Goal: Transaction & Acquisition: Purchase product/service

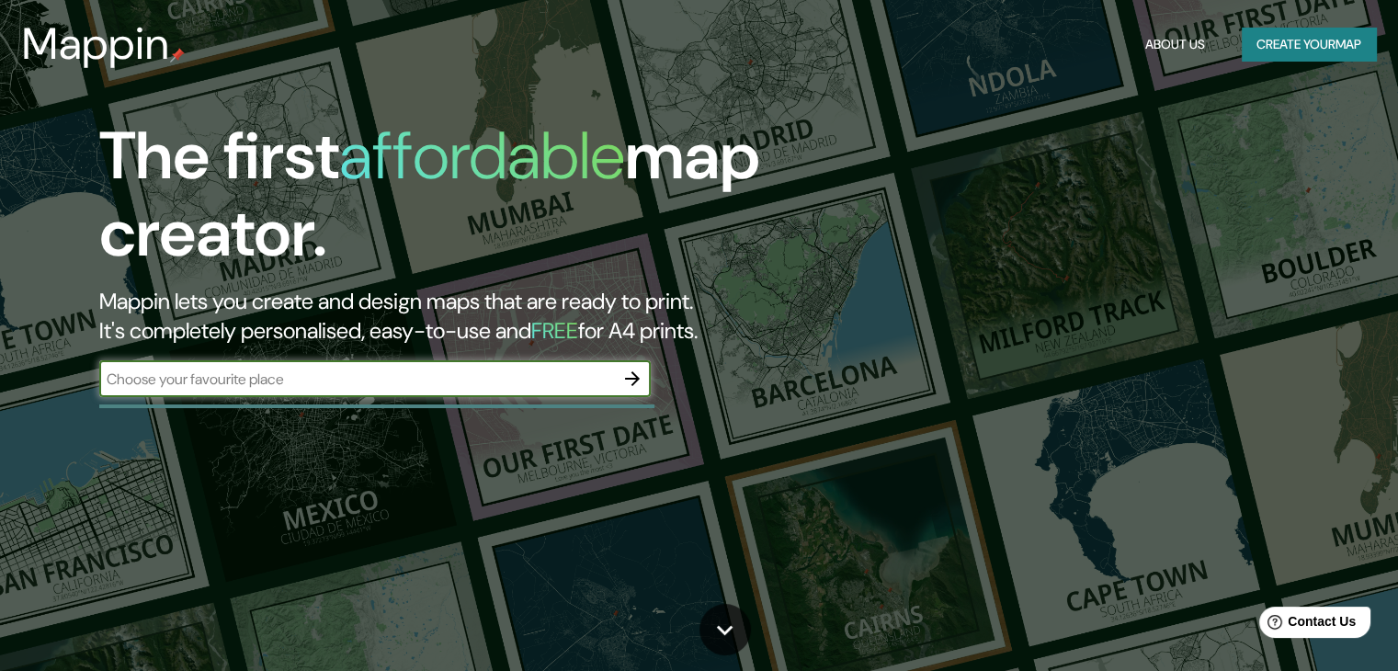
click at [519, 363] on div "​" at bounding box center [375, 378] width 552 height 37
click at [525, 377] on input "text" at bounding box center [356, 379] width 515 height 21
type input "lima"
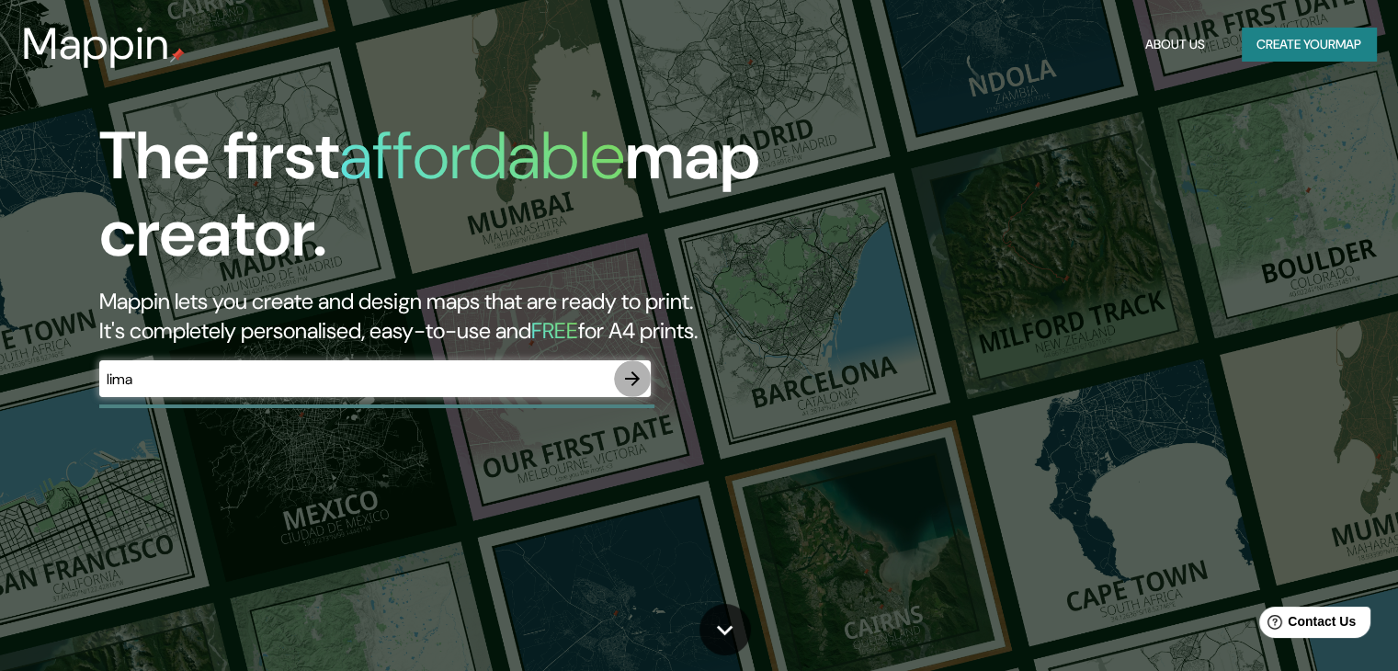
click at [632, 383] on icon "button" at bounding box center [633, 379] width 22 height 22
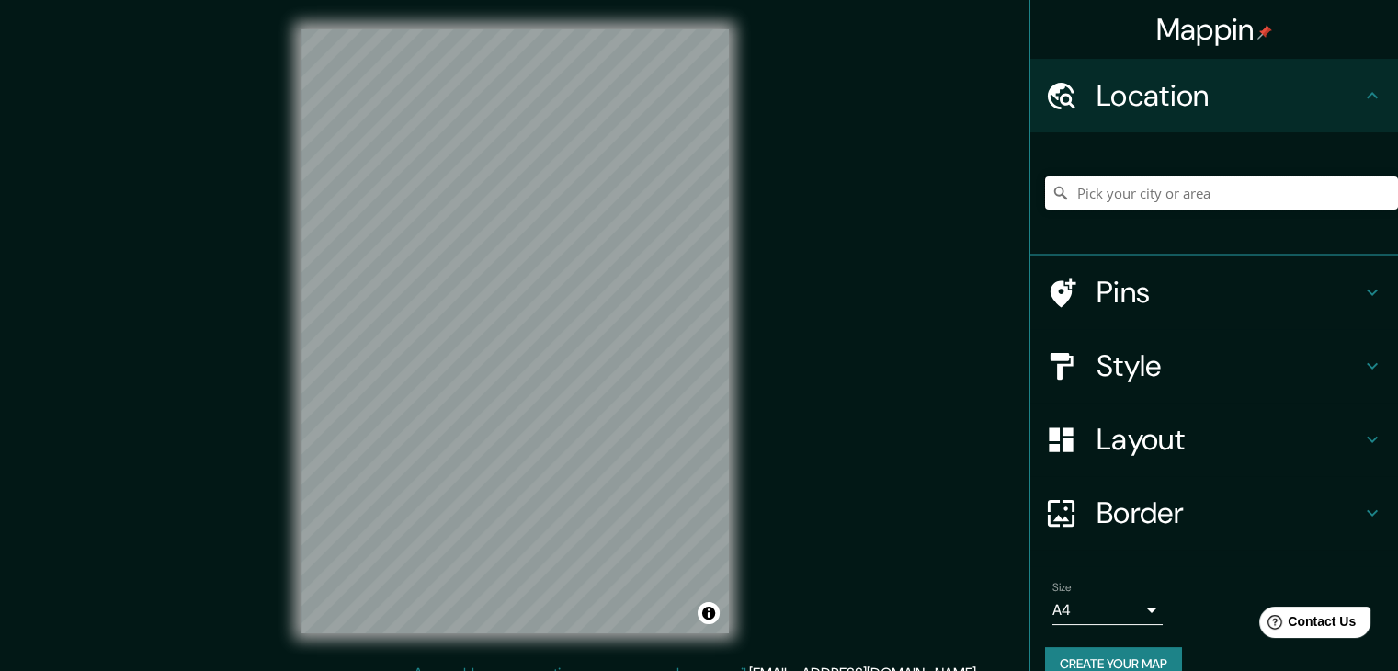
click at [1140, 185] on input "Pick your city or area" at bounding box center [1221, 193] width 353 height 33
type input "[GEOGRAPHIC_DATA], [GEOGRAPHIC_DATA], [GEOGRAPHIC_DATA]"
click at [1291, 299] on h4 "Pins" at bounding box center [1229, 292] width 265 height 37
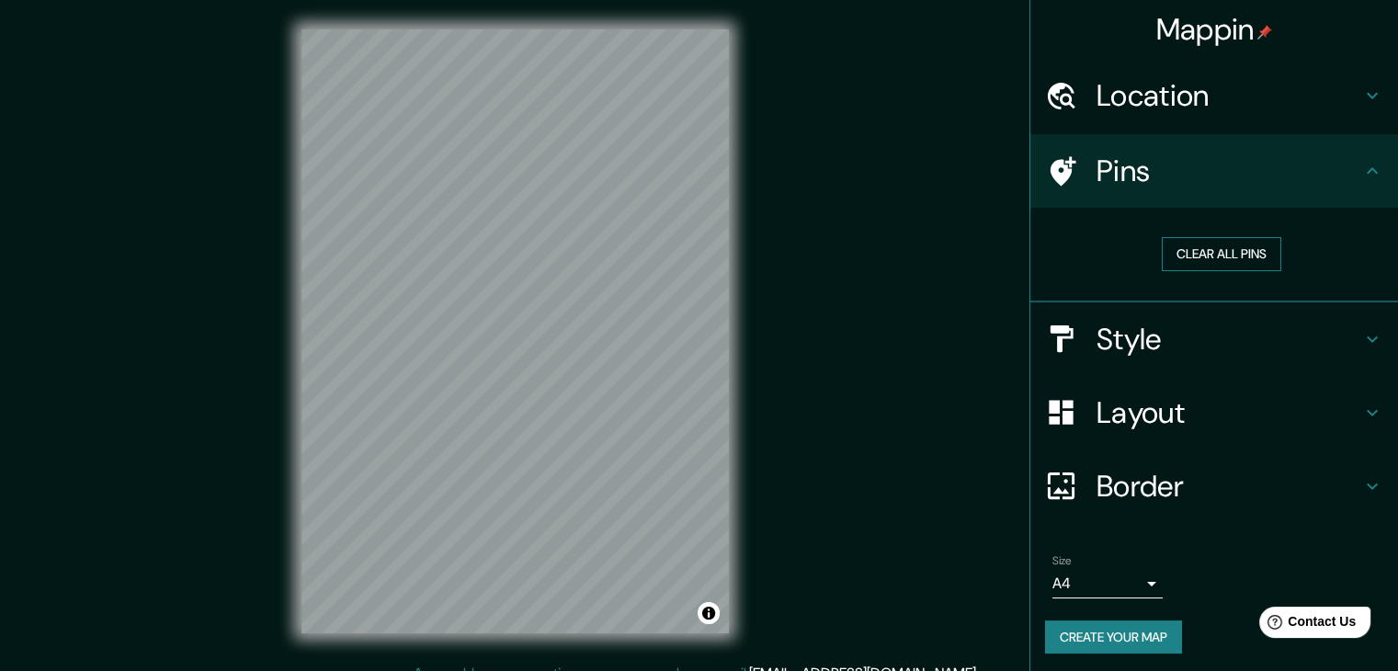
click at [1249, 256] on button "Clear all pins" at bounding box center [1222, 254] width 120 height 34
click at [1193, 258] on button "Clear all pins" at bounding box center [1222, 254] width 120 height 34
click at [1151, 345] on h4 "Style" at bounding box center [1229, 339] width 265 height 37
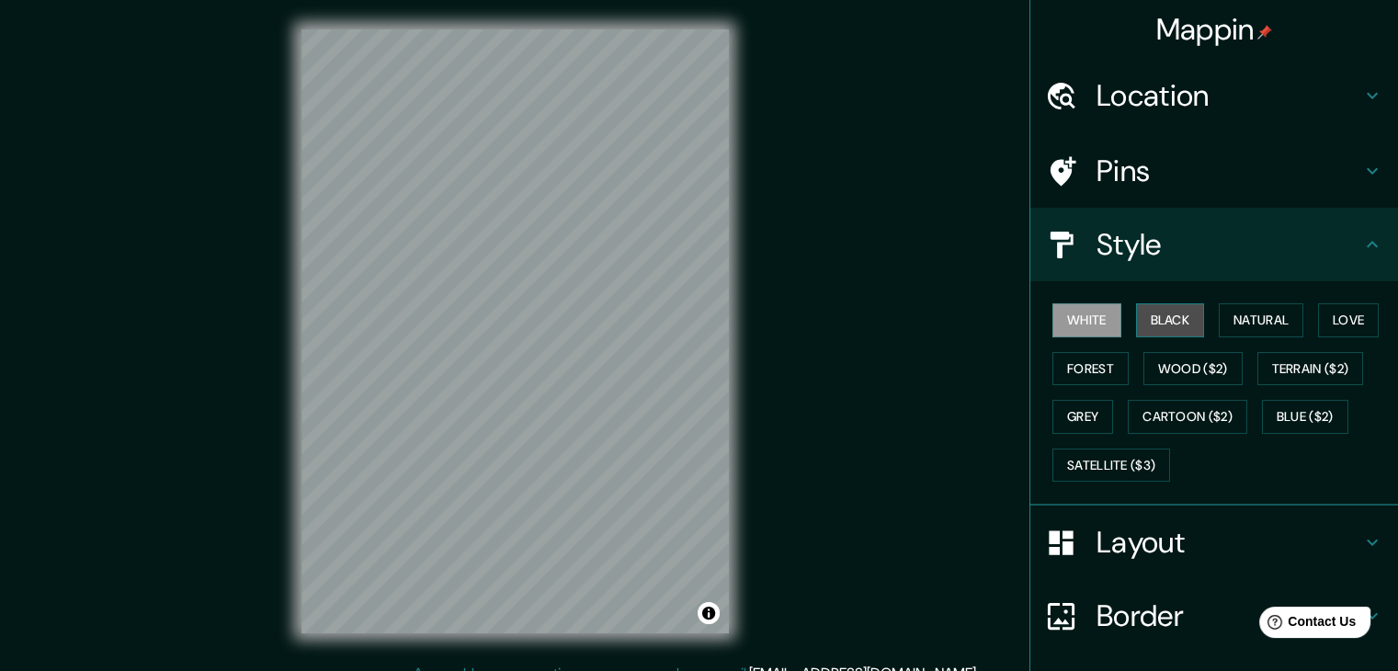
click at [1170, 310] on button "Black" at bounding box center [1170, 320] width 69 height 34
click at [1064, 305] on button "White" at bounding box center [1087, 320] width 69 height 34
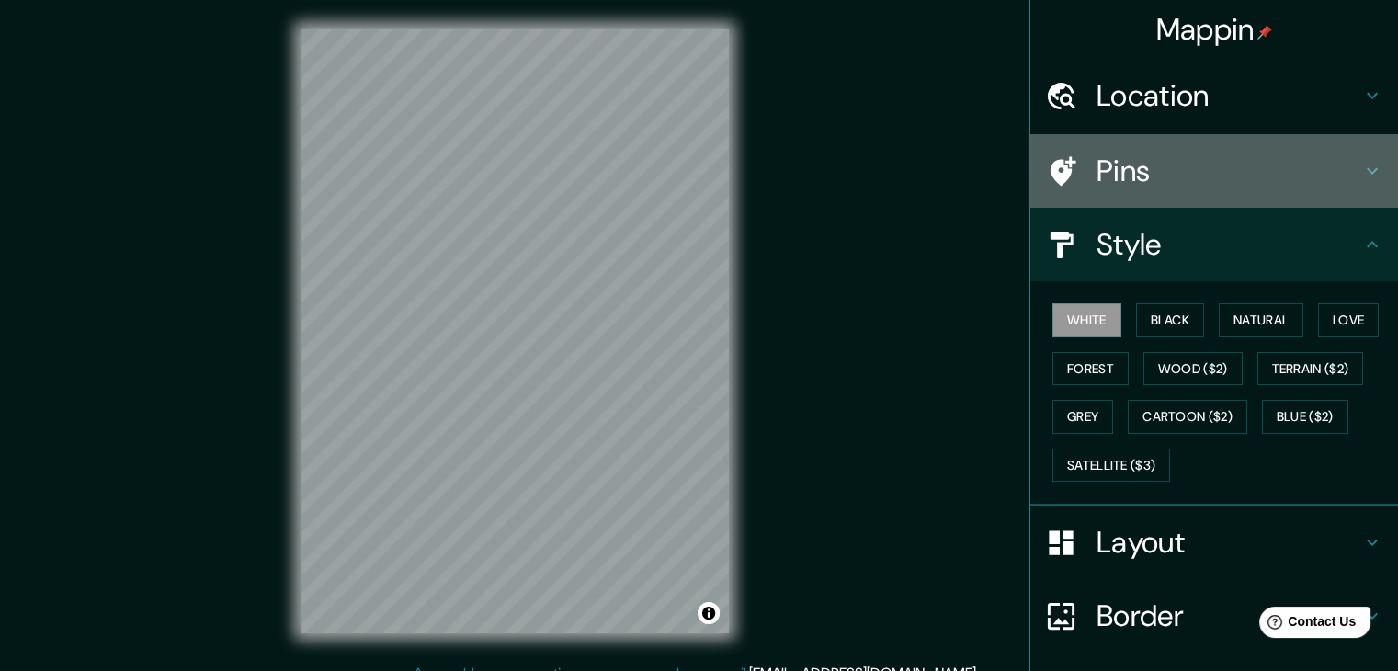
click at [1153, 157] on h4 "Pins" at bounding box center [1229, 171] width 265 height 37
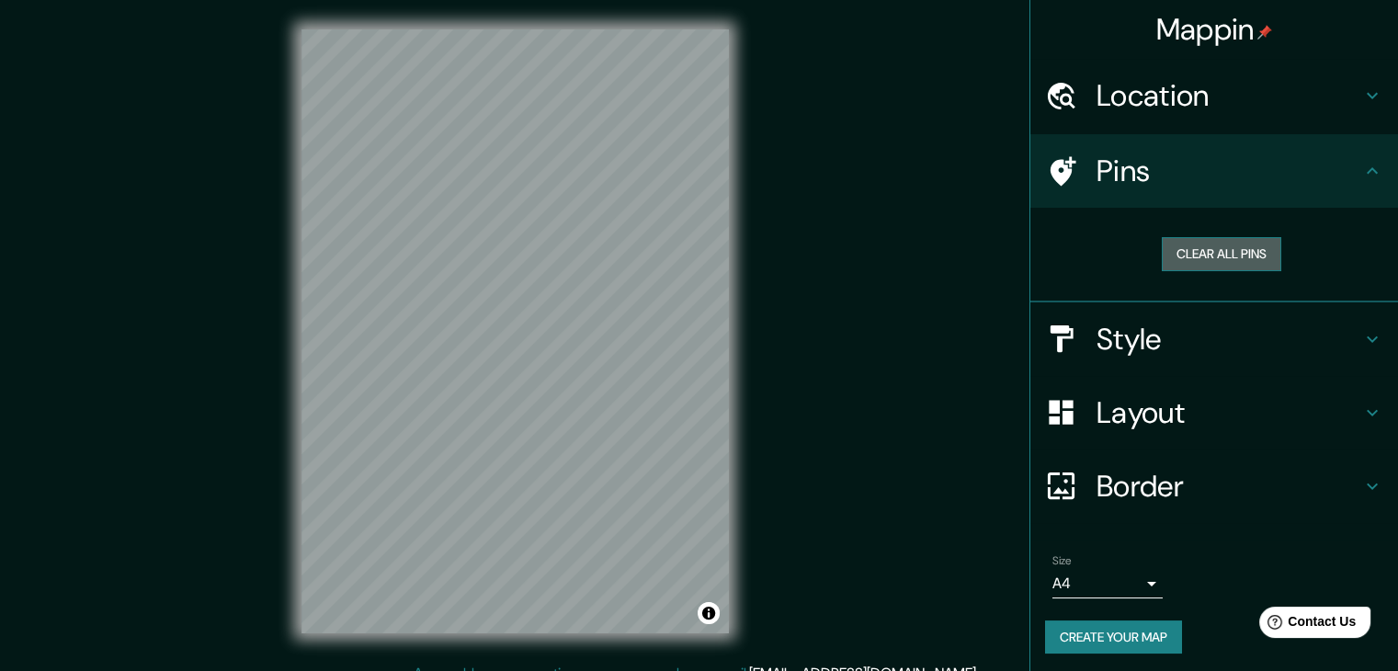
click at [1181, 248] on button "Clear all pins" at bounding box center [1222, 254] width 120 height 34
drag, startPoint x: 482, startPoint y: 253, endPoint x: 482, endPoint y: 304, distance: 51.5
click at [482, 304] on div at bounding box center [477, 305] width 15 height 15
click at [478, 305] on div at bounding box center [477, 305] width 15 height 15
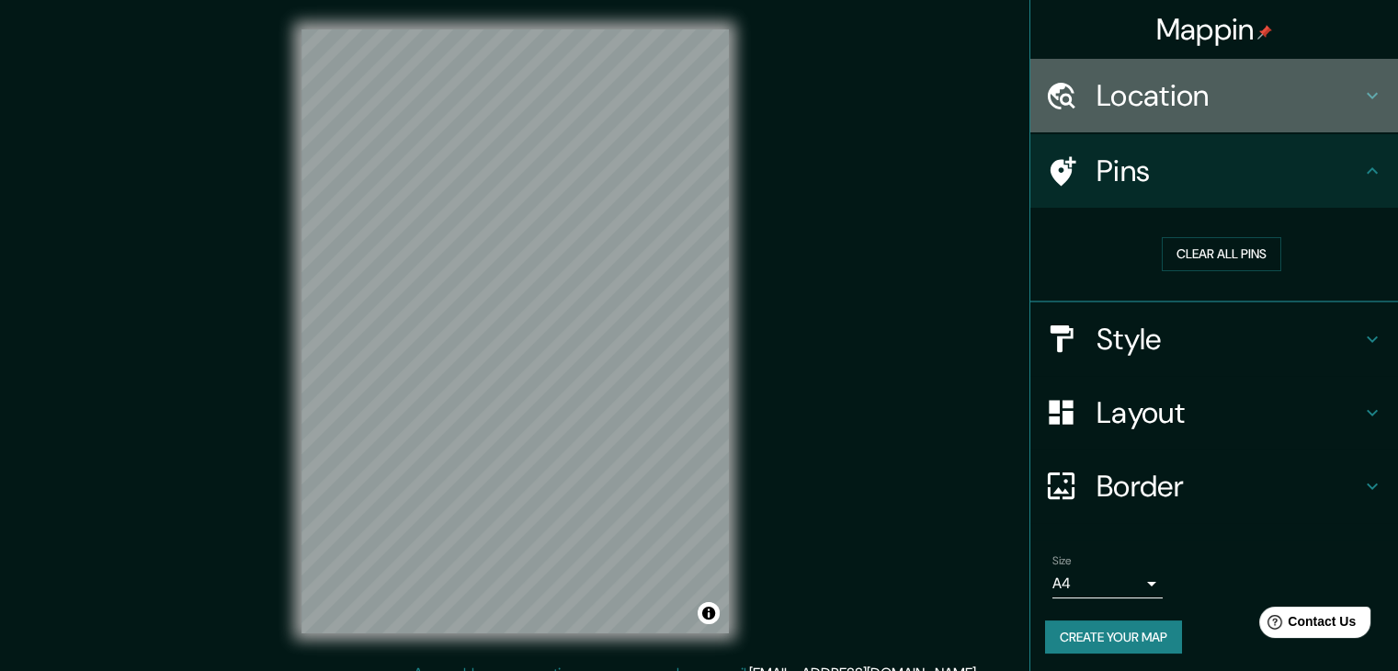
click at [1170, 97] on h4 "Location" at bounding box center [1229, 95] width 265 height 37
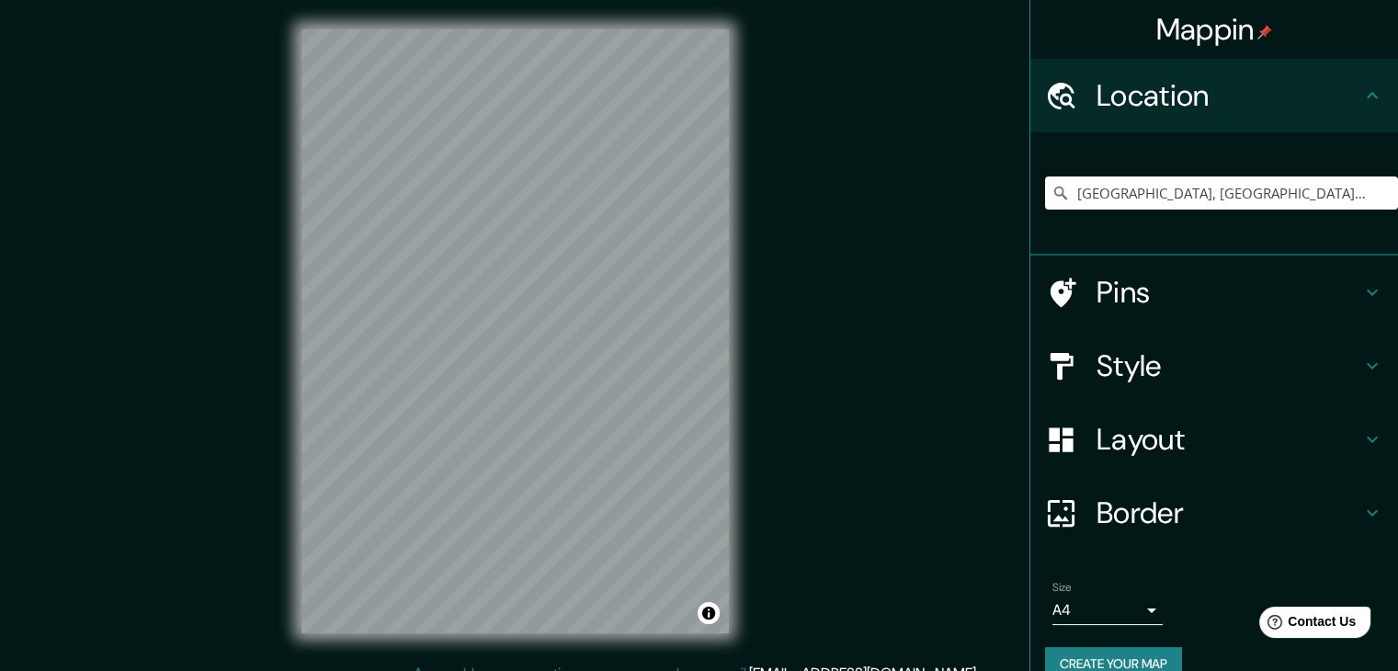
click at [1144, 360] on h4 "Style" at bounding box center [1229, 366] width 265 height 37
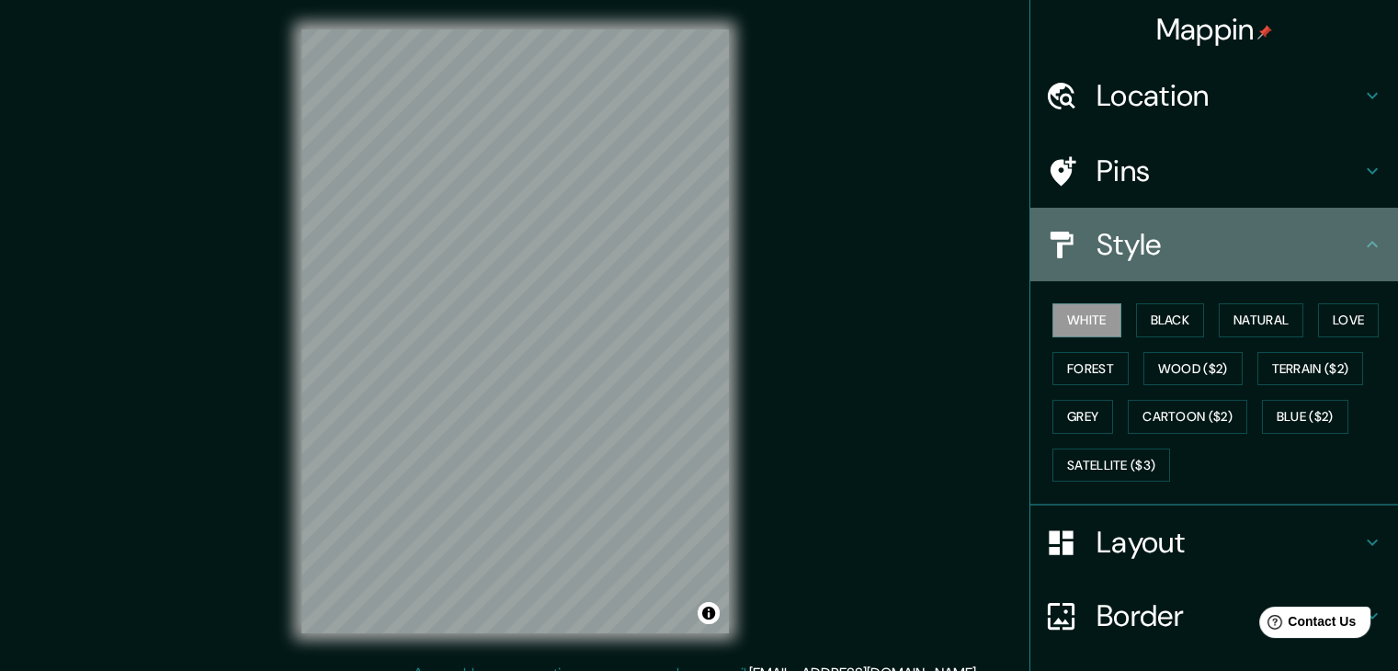
click at [1174, 220] on div "Style" at bounding box center [1215, 245] width 368 height 74
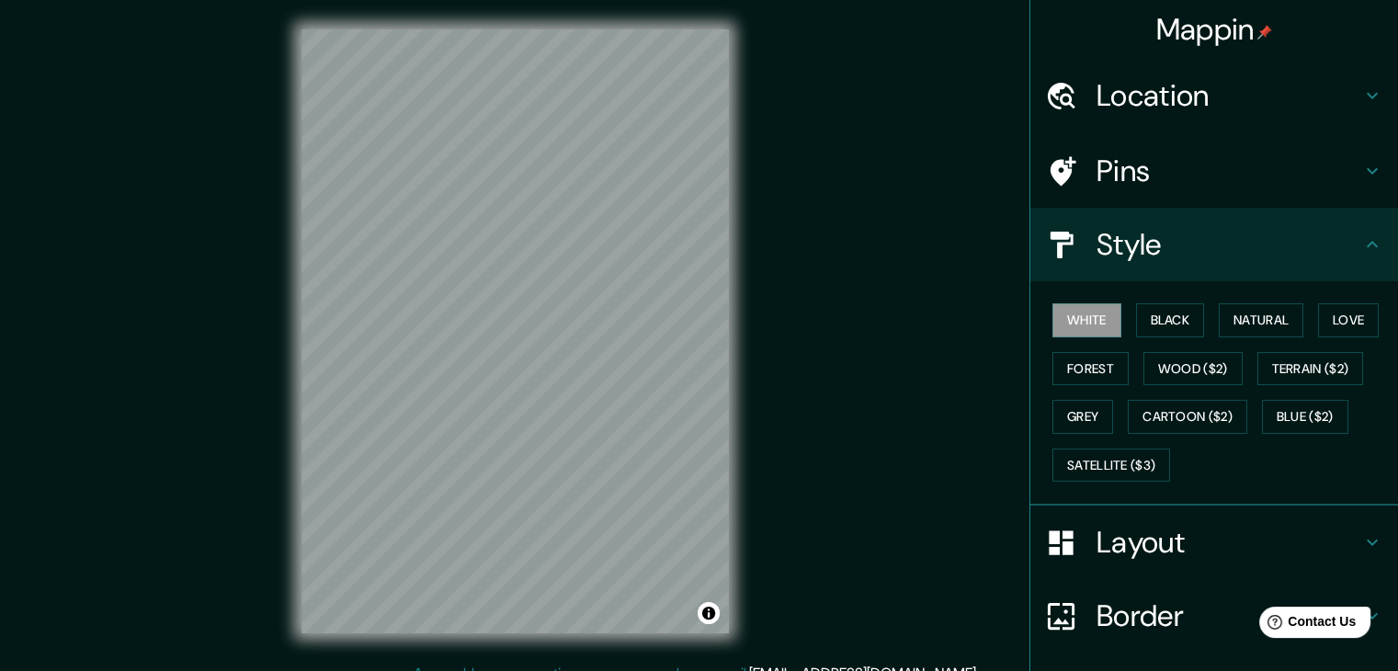
click at [1137, 527] on h4 "Layout" at bounding box center [1229, 542] width 265 height 37
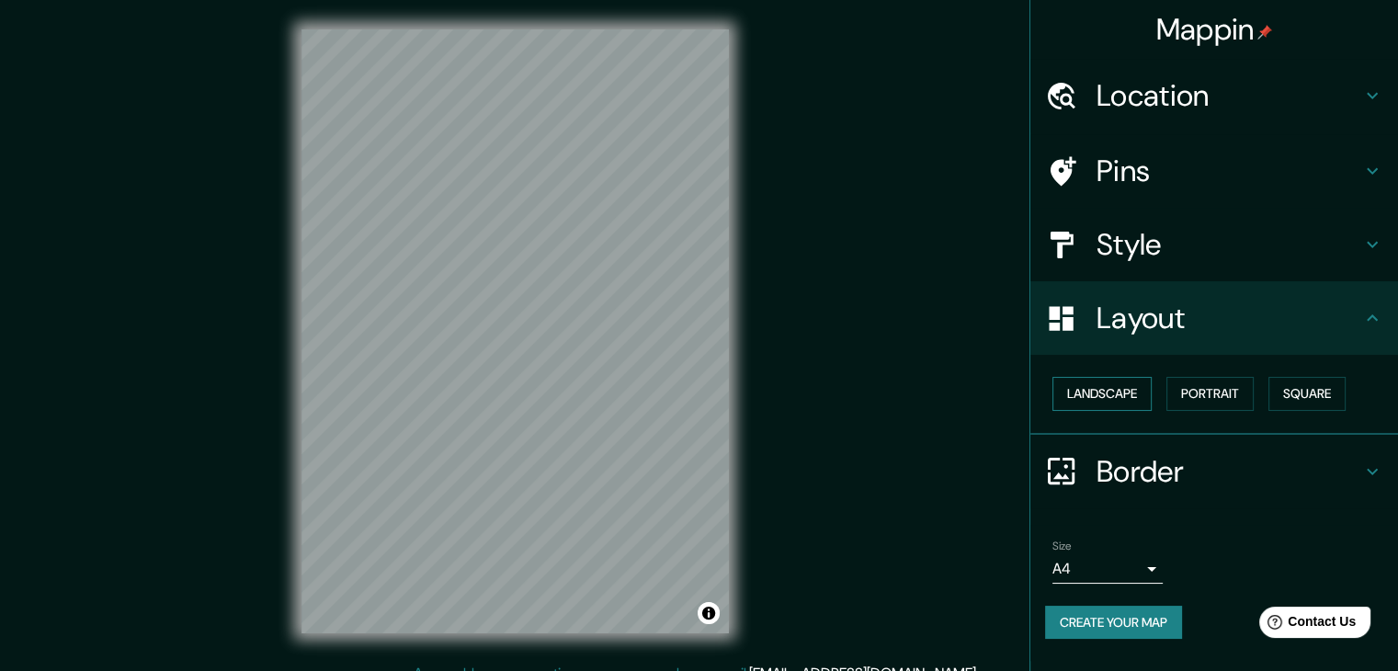
click at [1110, 384] on button "Landscape" at bounding box center [1102, 394] width 99 height 34
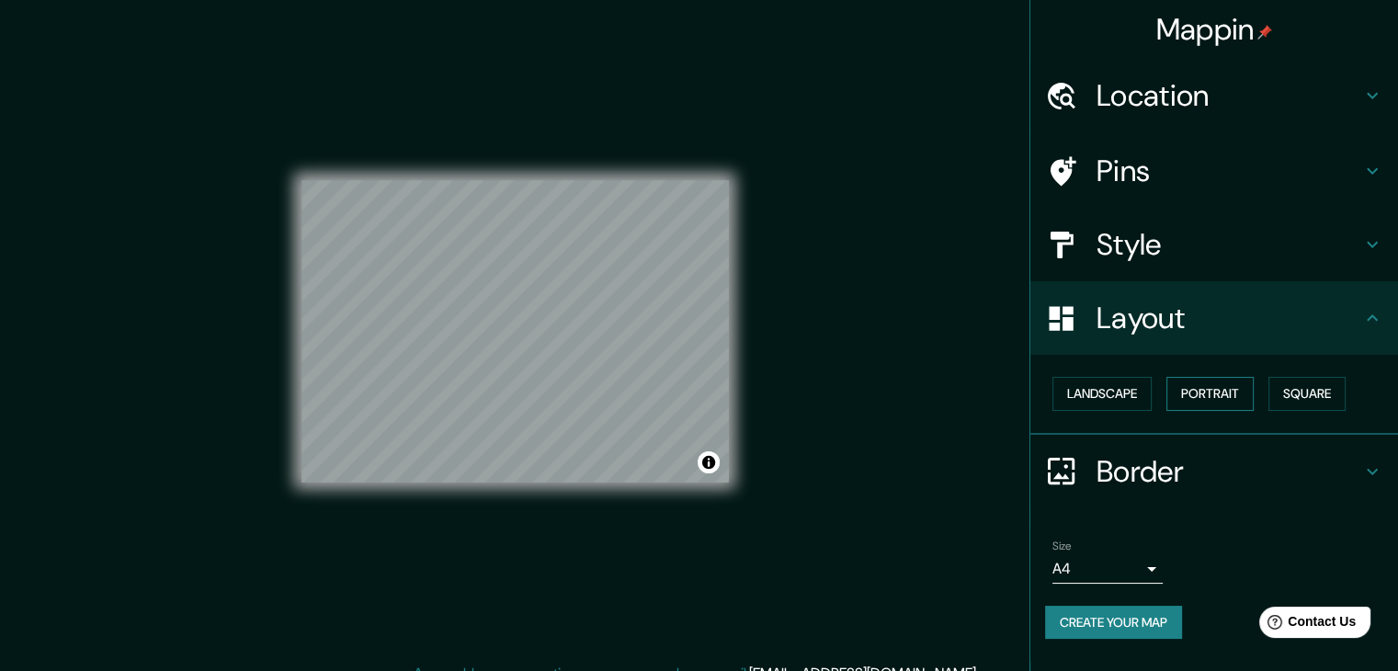
click at [1203, 398] on button "Portrait" at bounding box center [1210, 394] width 87 height 34
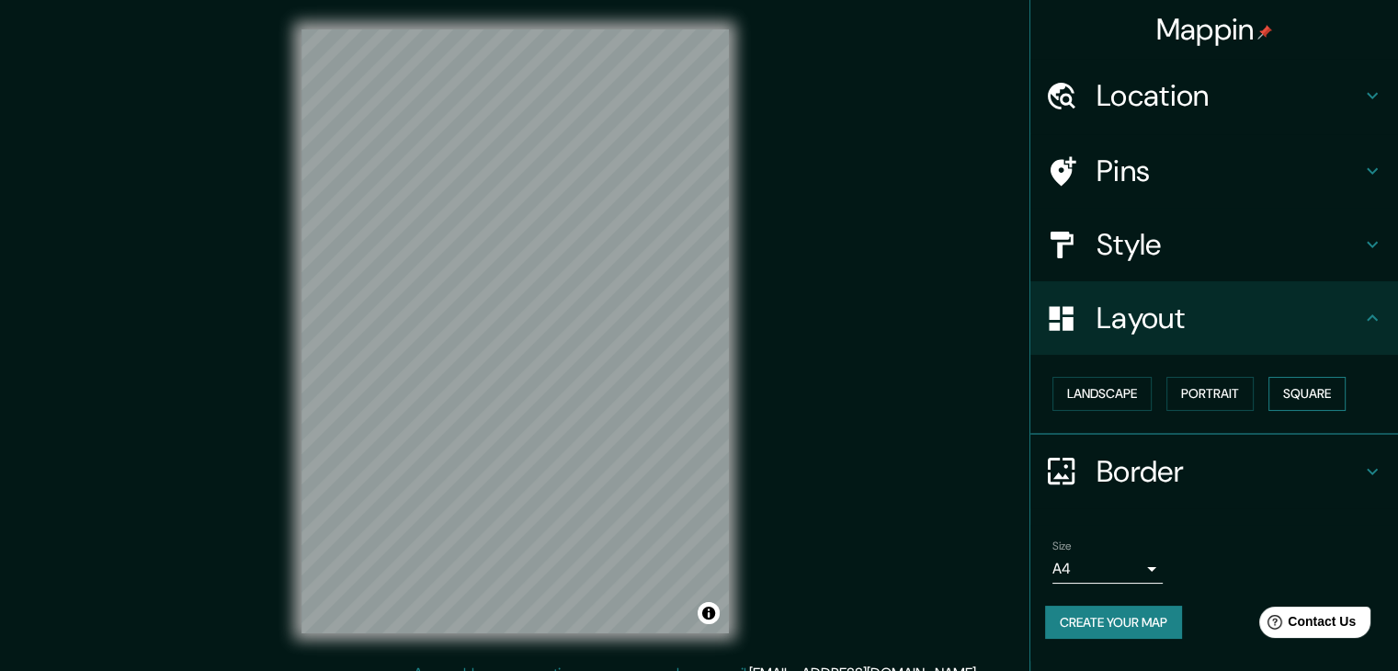
click at [1283, 397] on button "Square" at bounding box center [1307, 394] width 77 height 34
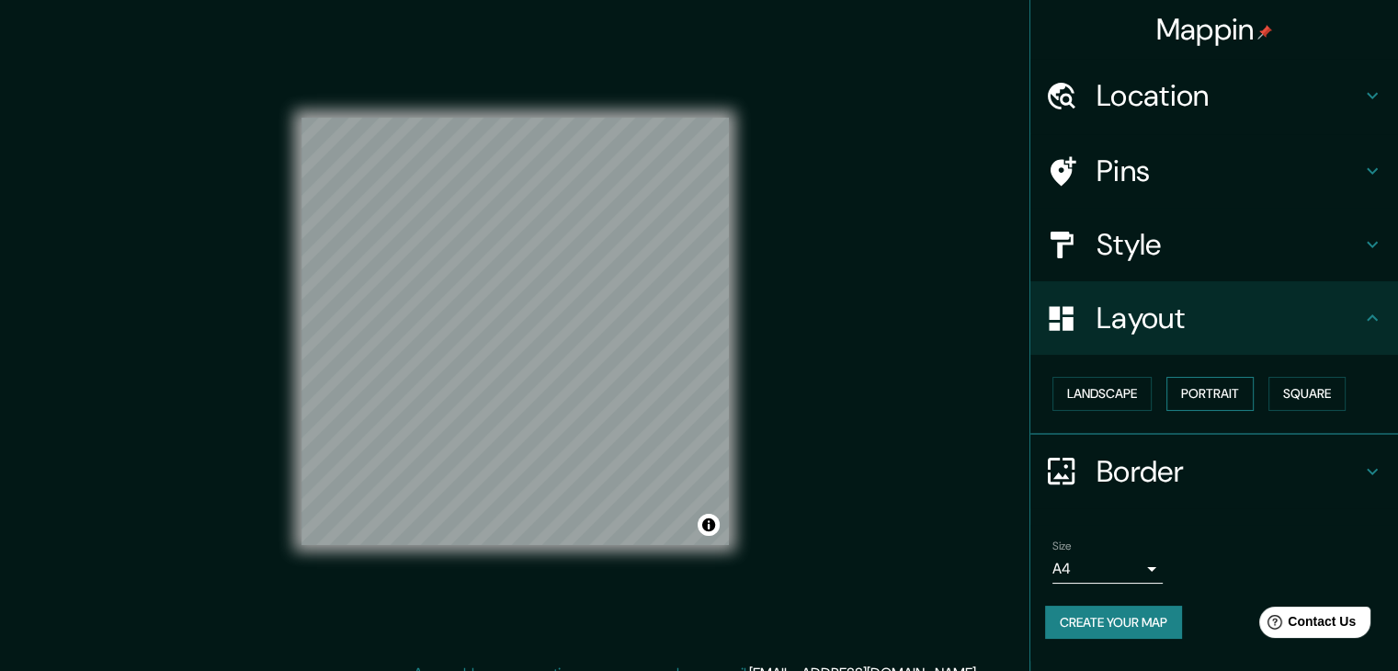
click at [1192, 400] on button "Portrait" at bounding box center [1210, 394] width 87 height 34
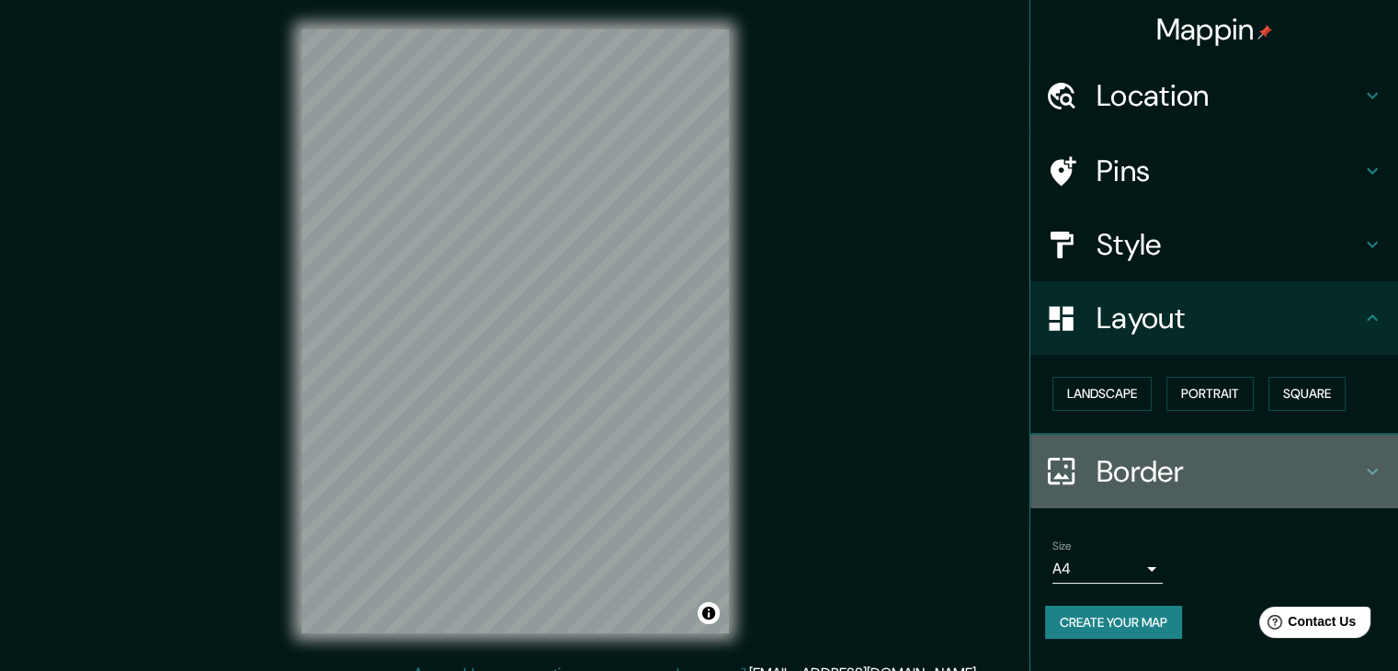
click at [1158, 465] on h4 "Border" at bounding box center [1229, 471] width 265 height 37
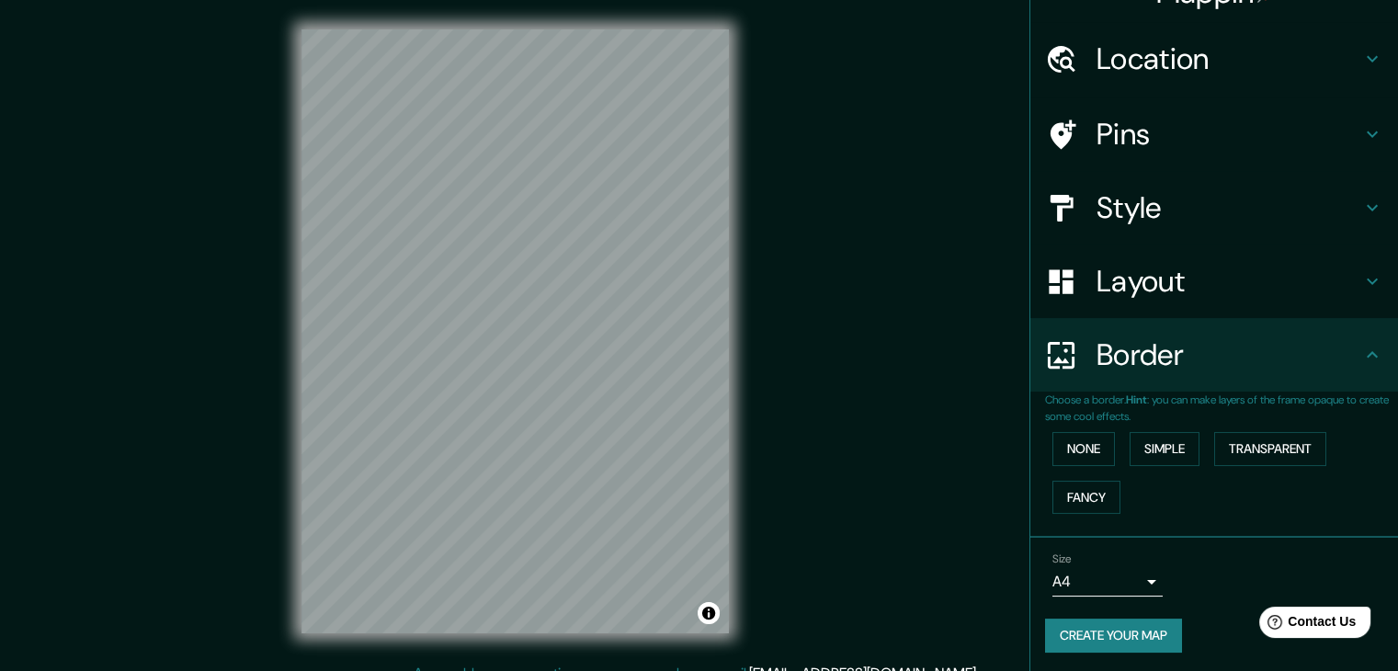
scroll to position [39, 0]
click at [1053, 446] on button "None" at bounding box center [1084, 447] width 63 height 34
click at [1140, 446] on button "Simple" at bounding box center [1165, 447] width 70 height 34
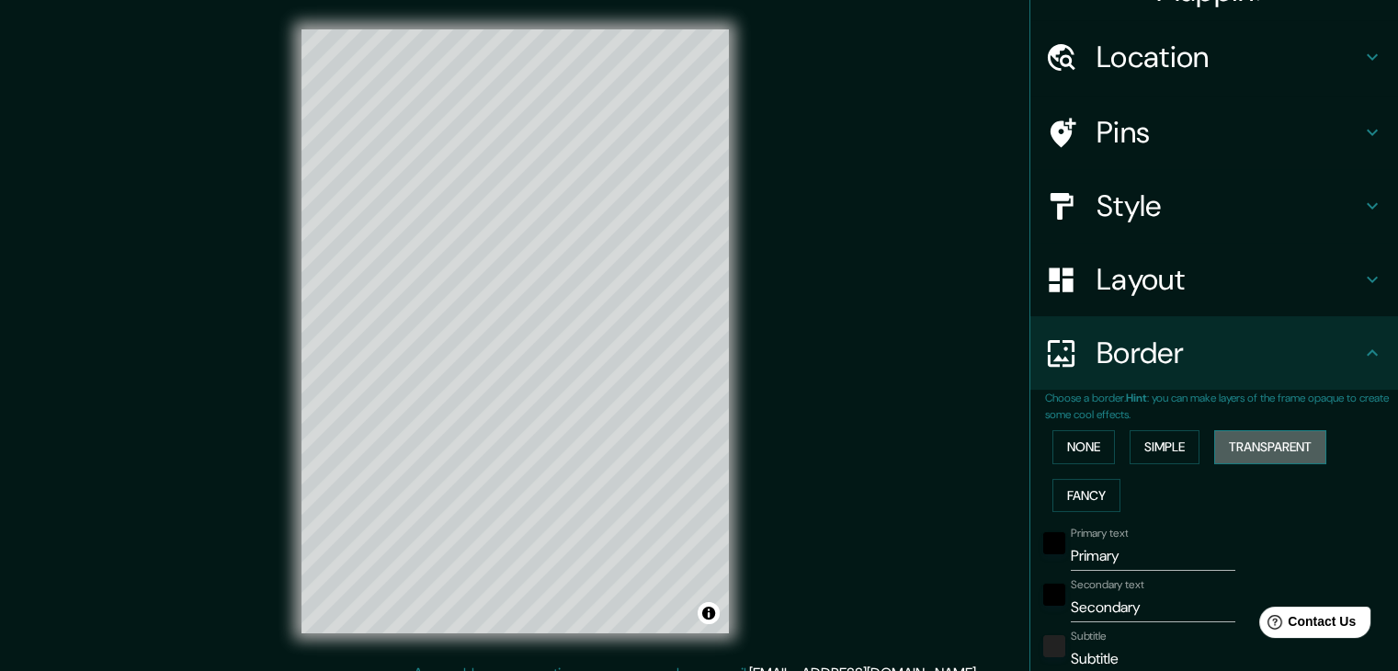
click at [1284, 441] on button "Transparent" at bounding box center [1271, 447] width 112 height 34
click at [1070, 494] on button "Fancy" at bounding box center [1087, 496] width 68 height 34
click at [1074, 439] on button "None" at bounding box center [1084, 447] width 63 height 34
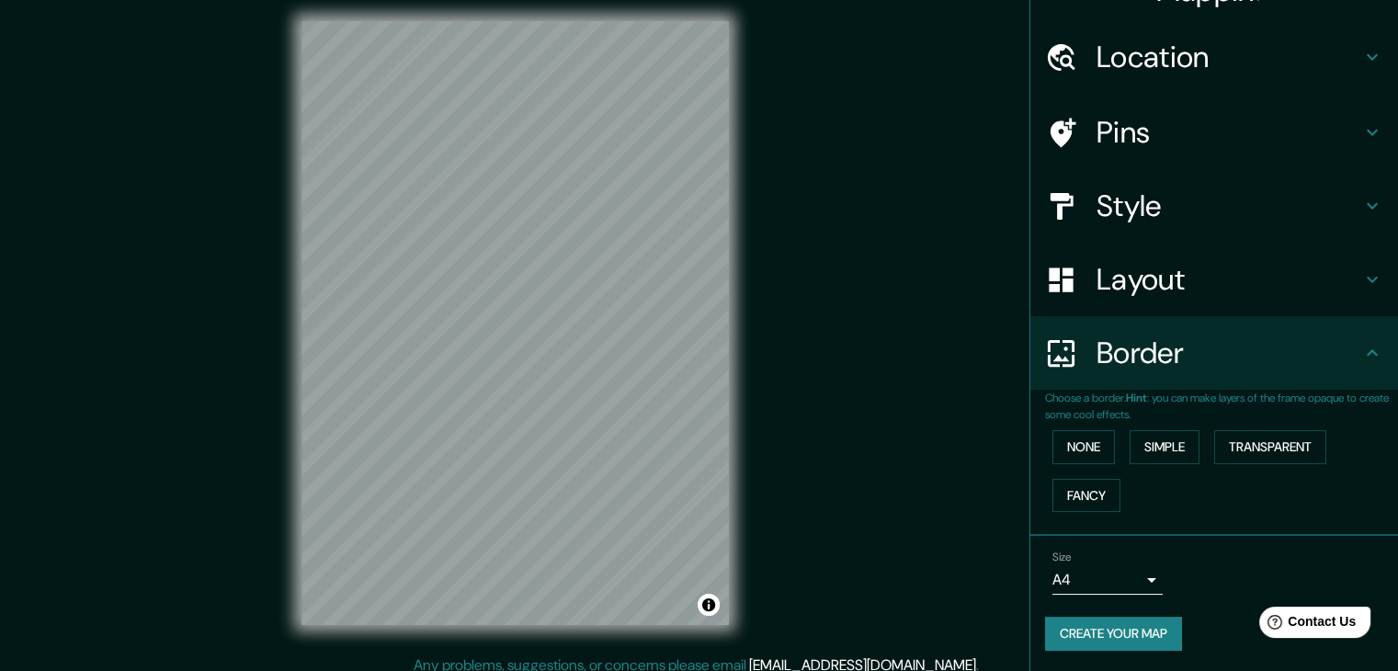
scroll to position [21, 0]
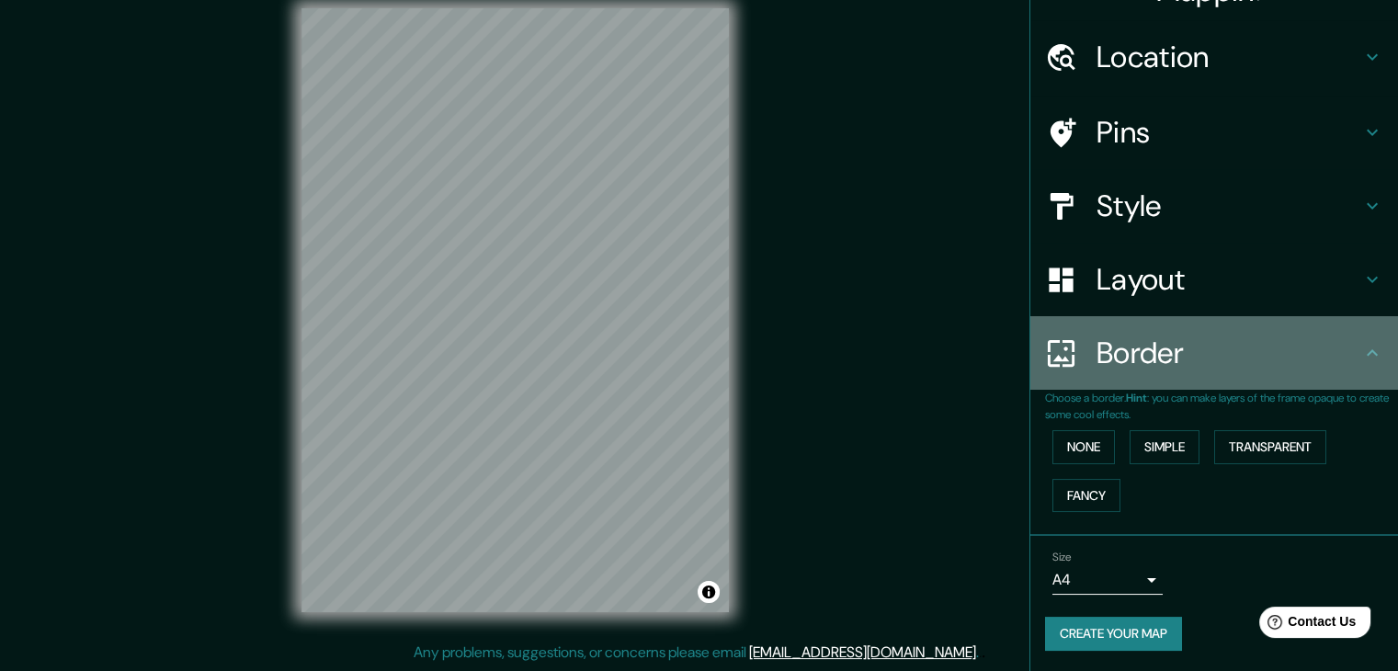
click at [1212, 352] on h4 "Border" at bounding box center [1229, 353] width 265 height 37
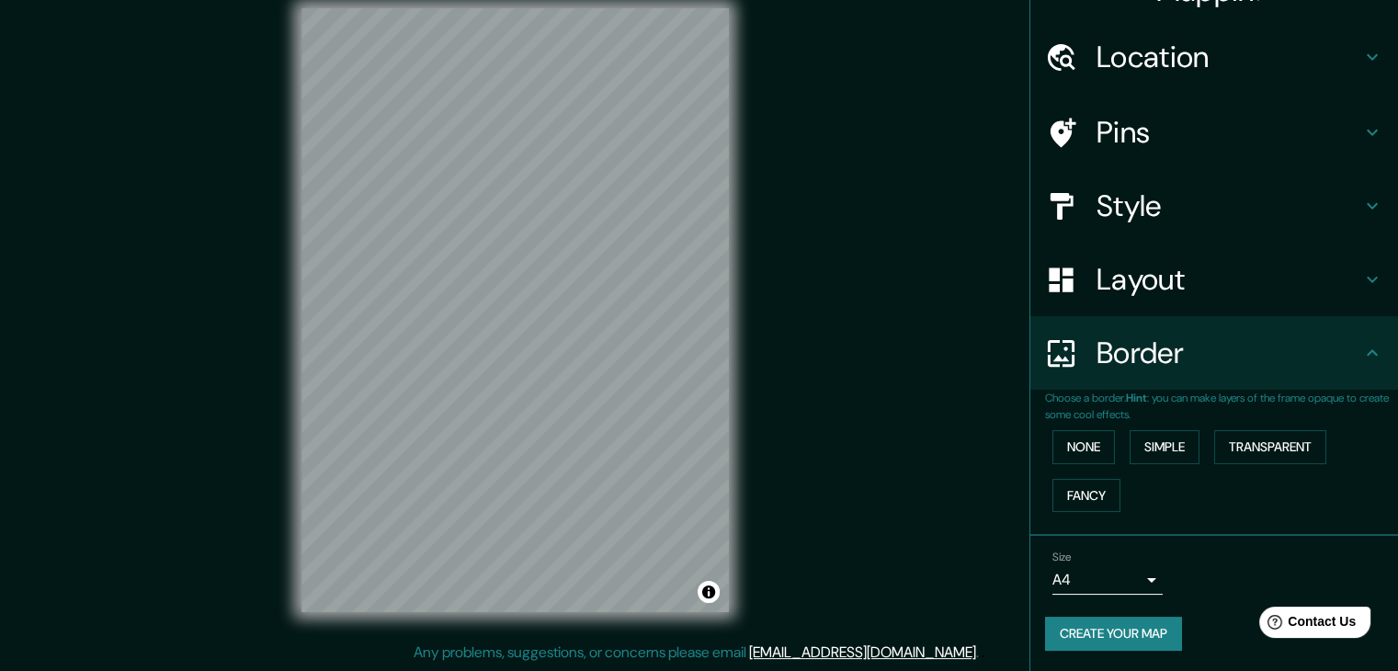
click at [1260, 344] on h4 "Border" at bounding box center [1229, 353] width 265 height 37
click at [1364, 344] on icon at bounding box center [1373, 353] width 22 height 22
click at [1362, 352] on icon at bounding box center [1373, 353] width 22 height 22
click at [1117, 225] on div "Style" at bounding box center [1215, 206] width 368 height 74
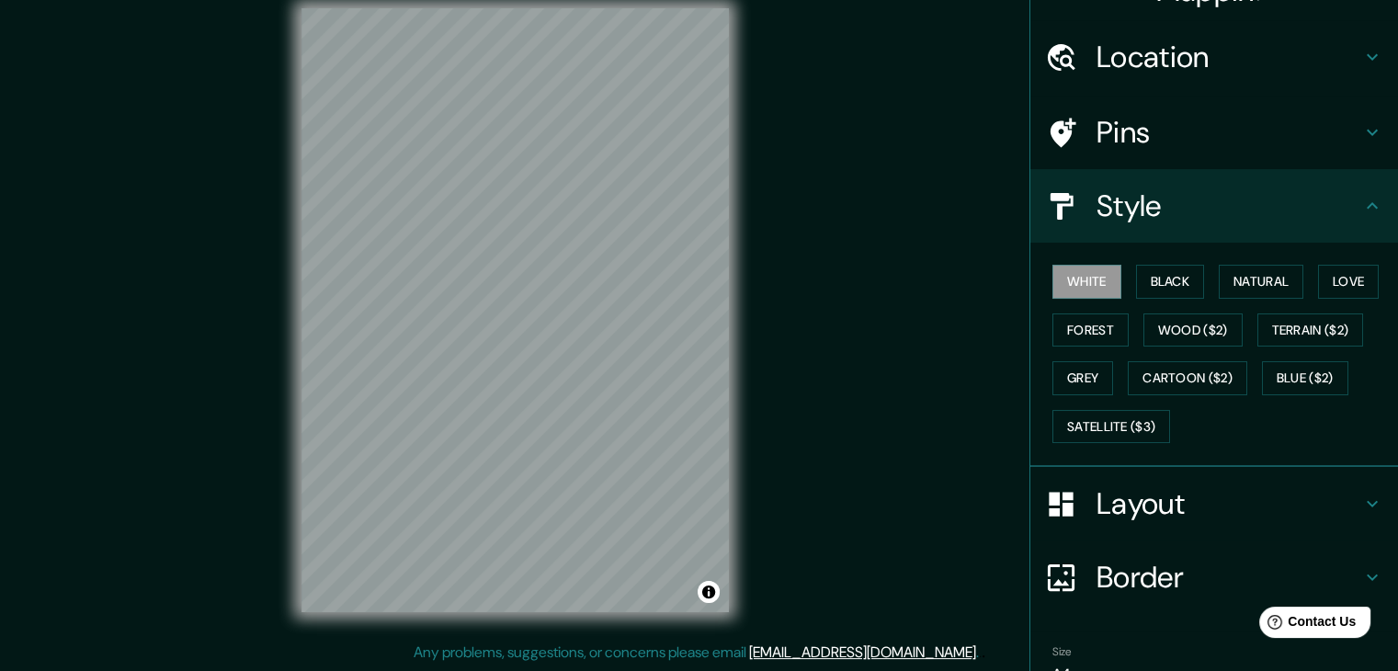
click at [1164, 200] on h4 "Style" at bounding box center [1229, 206] width 265 height 37
click at [1161, 291] on button "Black" at bounding box center [1170, 282] width 69 height 34
click at [1246, 273] on button "Natural" at bounding box center [1261, 282] width 85 height 34
click at [1339, 272] on button "Love" at bounding box center [1348, 282] width 61 height 34
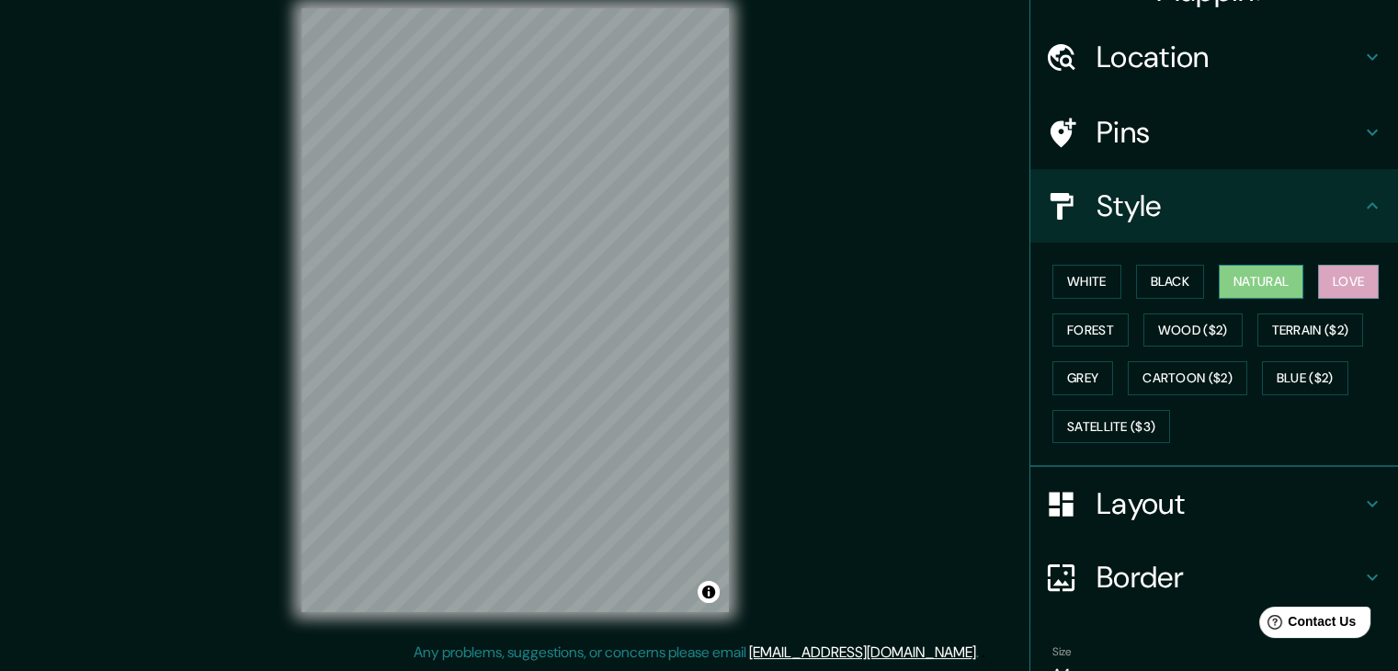
click at [1250, 273] on button "Natural" at bounding box center [1261, 282] width 85 height 34
click at [1349, 273] on button "Love" at bounding box center [1348, 282] width 61 height 34
click at [1309, 321] on button "Terrain ($2)" at bounding box center [1311, 331] width 107 height 34
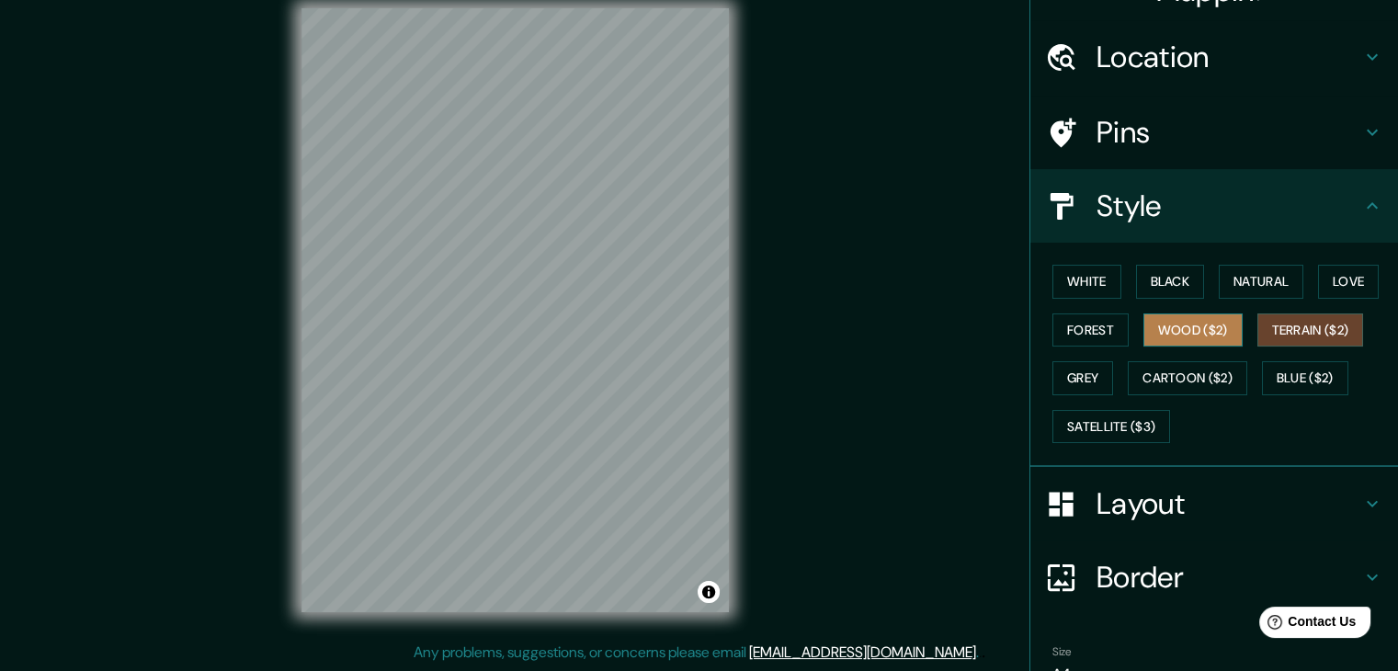
click at [1164, 332] on button "Wood ($2)" at bounding box center [1193, 331] width 99 height 34
click at [1070, 339] on button "Forest" at bounding box center [1091, 331] width 76 height 34
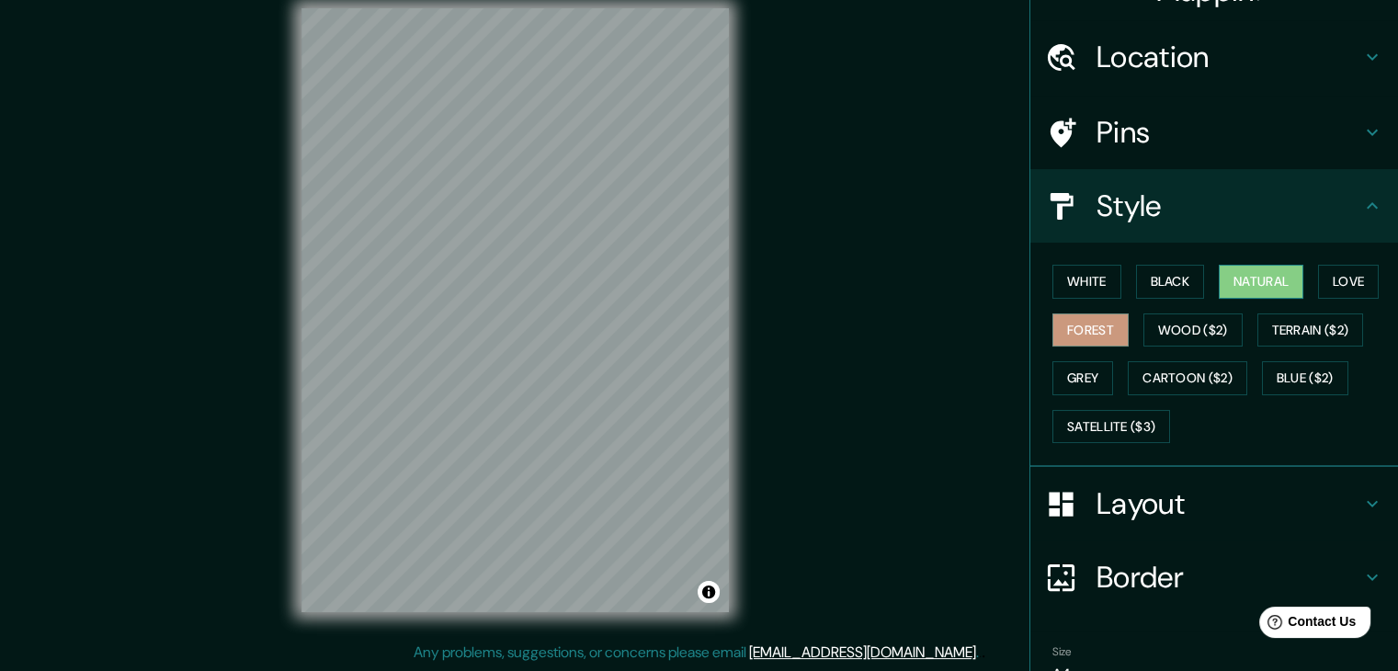
click at [1230, 283] on button "Natural" at bounding box center [1261, 282] width 85 height 34
click at [1195, 39] on h4 "Location" at bounding box center [1229, 57] width 265 height 37
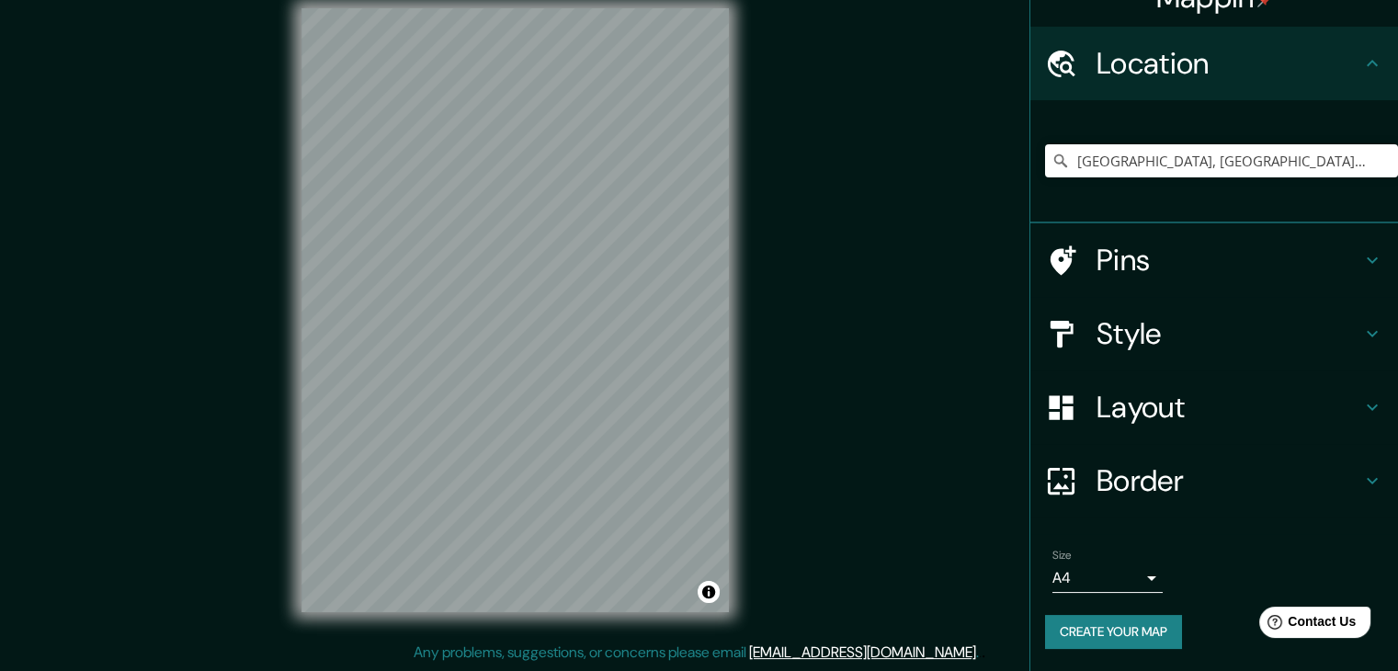
scroll to position [31, 0]
click at [1133, 576] on body "Mappin Location [GEOGRAPHIC_DATA], [GEOGRAPHIC_DATA], [GEOGRAPHIC_DATA] [GEOGRA…" at bounding box center [699, 314] width 1398 height 671
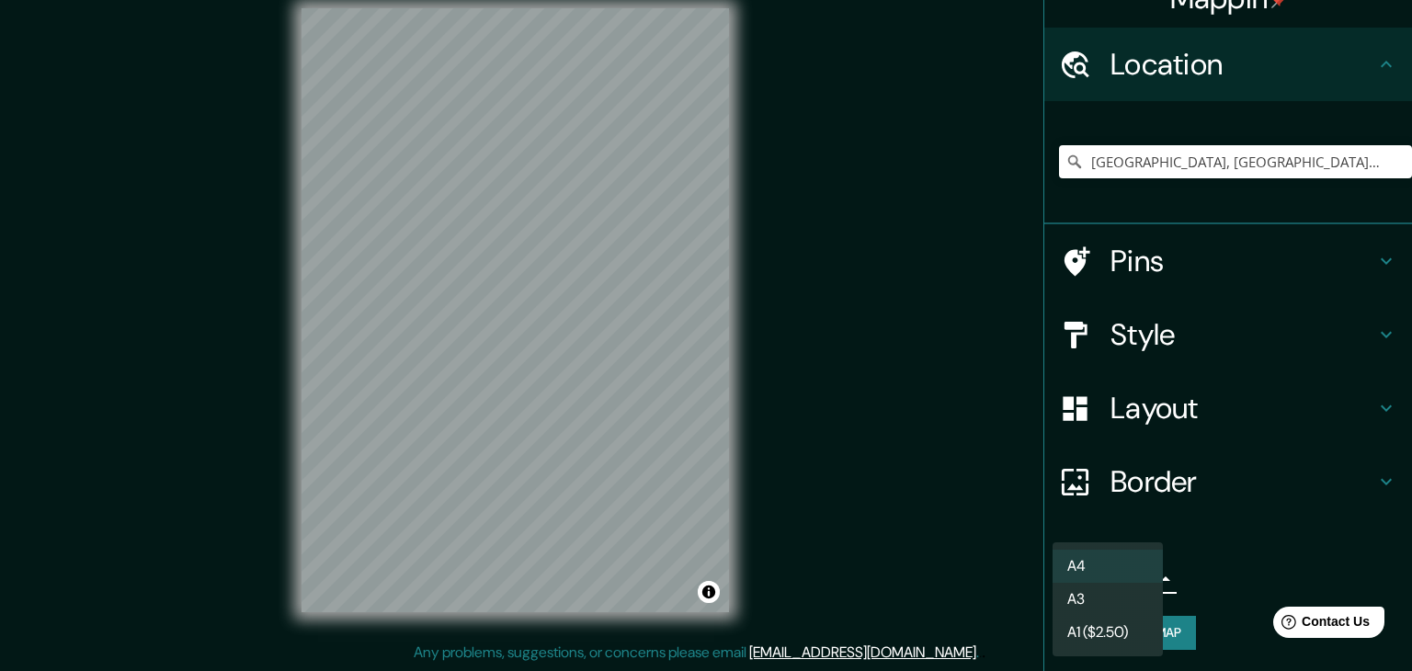
click at [1133, 591] on li "A3" at bounding box center [1108, 599] width 110 height 33
type input "a4"
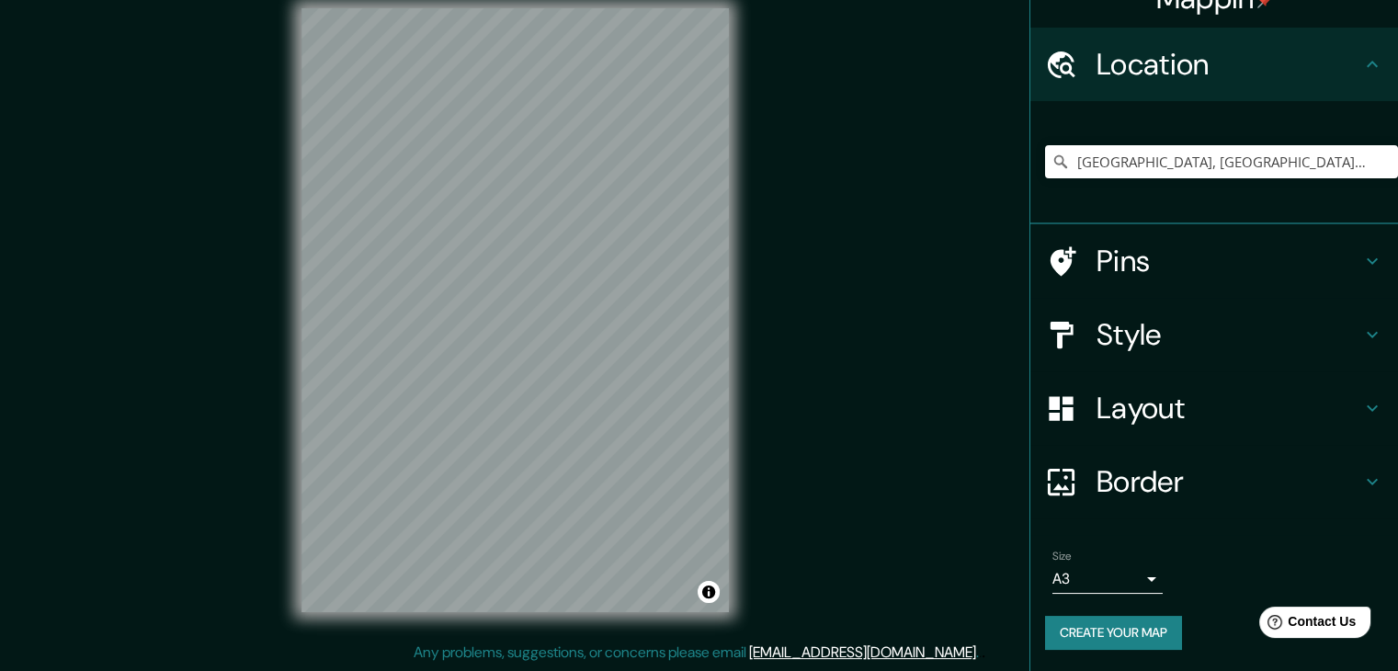
click at [1125, 265] on h4 "Pins" at bounding box center [1229, 261] width 265 height 37
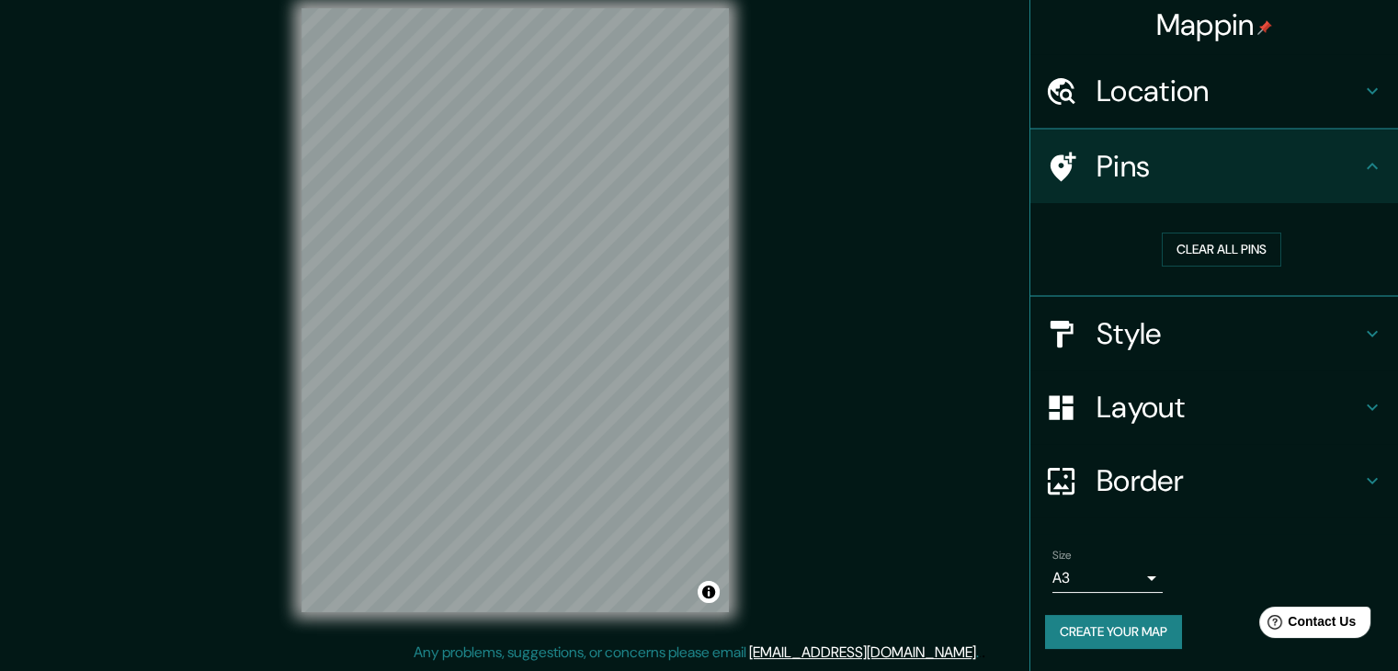
scroll to position [4, 0]
click at [1257, 149] on h4 "Pins" at bounding box center [1229, 167] width 265 height 37
click at [1133, 334] on h4 "Style" at bounding box center [1229, 335] width 265 height 37
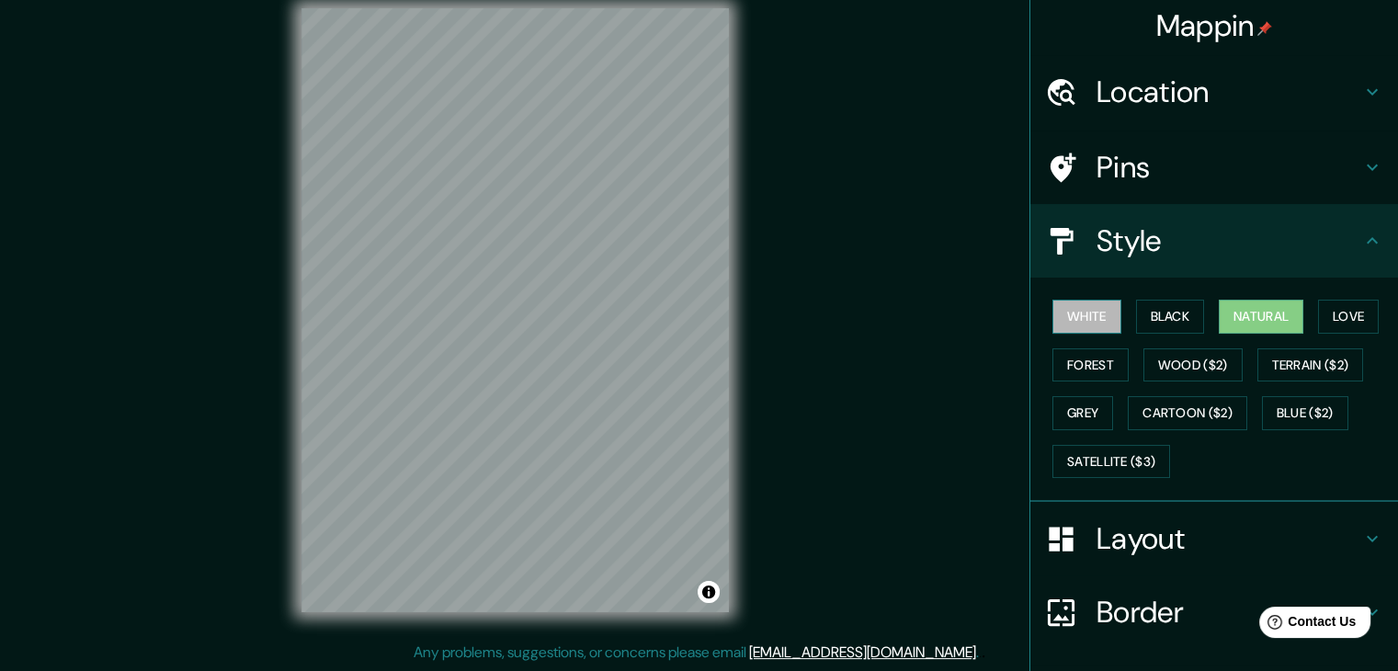
click at [1077, 311] on button "White" at bounding box center [1087, 317] width 69 height 34
click at [1171, 322] on button "Black" at bounding box center [1170, 317] width 69 height 34
click at [1225, 332] on button "Natural" at bounding box center [1261, 317] width 85 height 34
click at [1061, 318] on button "White" at bounding box center [1087, 317] width 69 height 34
click at [1147, 290] on div "White Black Natural Love Forest Wood ($2) Terrain ($2) Grey Cartoon ($2) Blue (…" at bounding box center [1215, 390] width 368 height 224
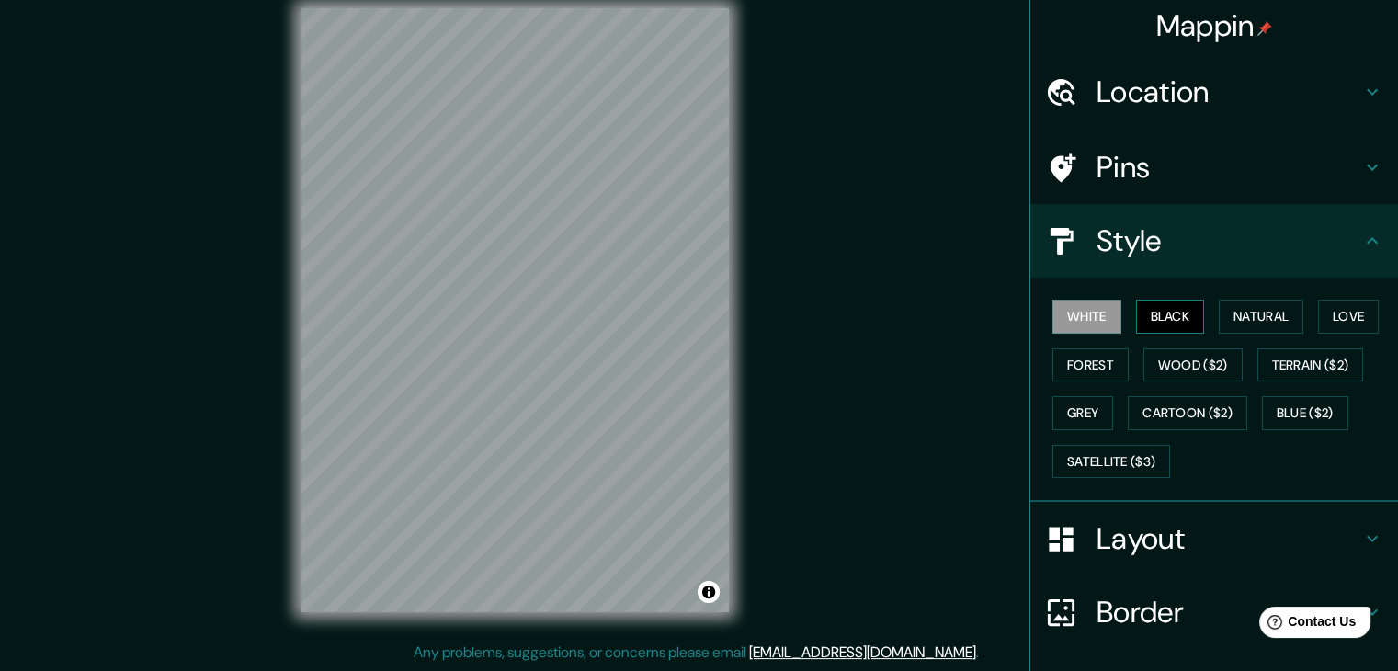
click at [1147, 310] on button "Black" at bounding box center [1170, 317] width 69 height 34
click at [1254, 325] on button "Natural" at bounding box center [1261, 317] width 85 height 34
click at [1305, 315] on div "White Black Natural Love Forest Wood ($2) Terrain ($2) Grey Cartoon ($2) Blue (…" at bounding box center [1221, 388] width 353 height 193
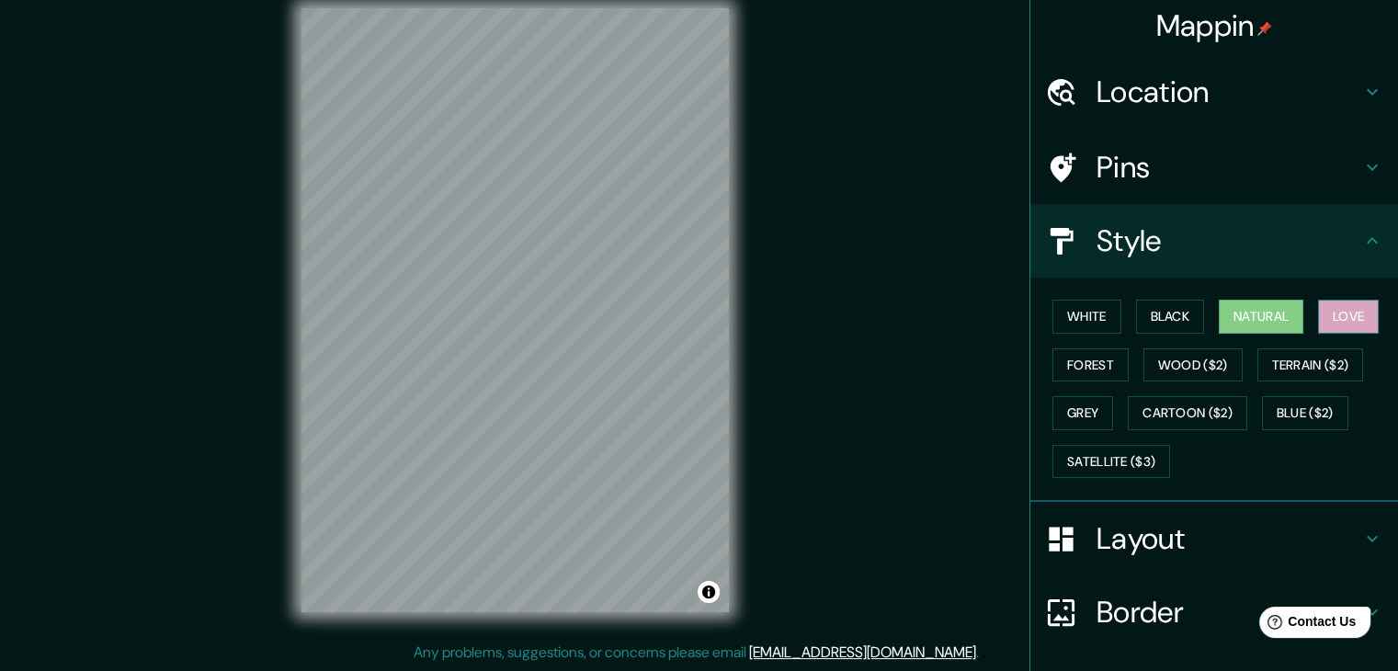
click at [1333, 311] on button "Love" at bounding box center [1348, 317] width 61 height 34
click at [1092, 336] on div "White Black Natural Love Forest Wood ($2) Terrain ($2) Grey Cartoon ($2) Blue (…" at bounding box center [1221, 388] width 353 height 193
click at [1096, 351] on button "Forest" at bounding box center [1091, 365] width 76 height 34
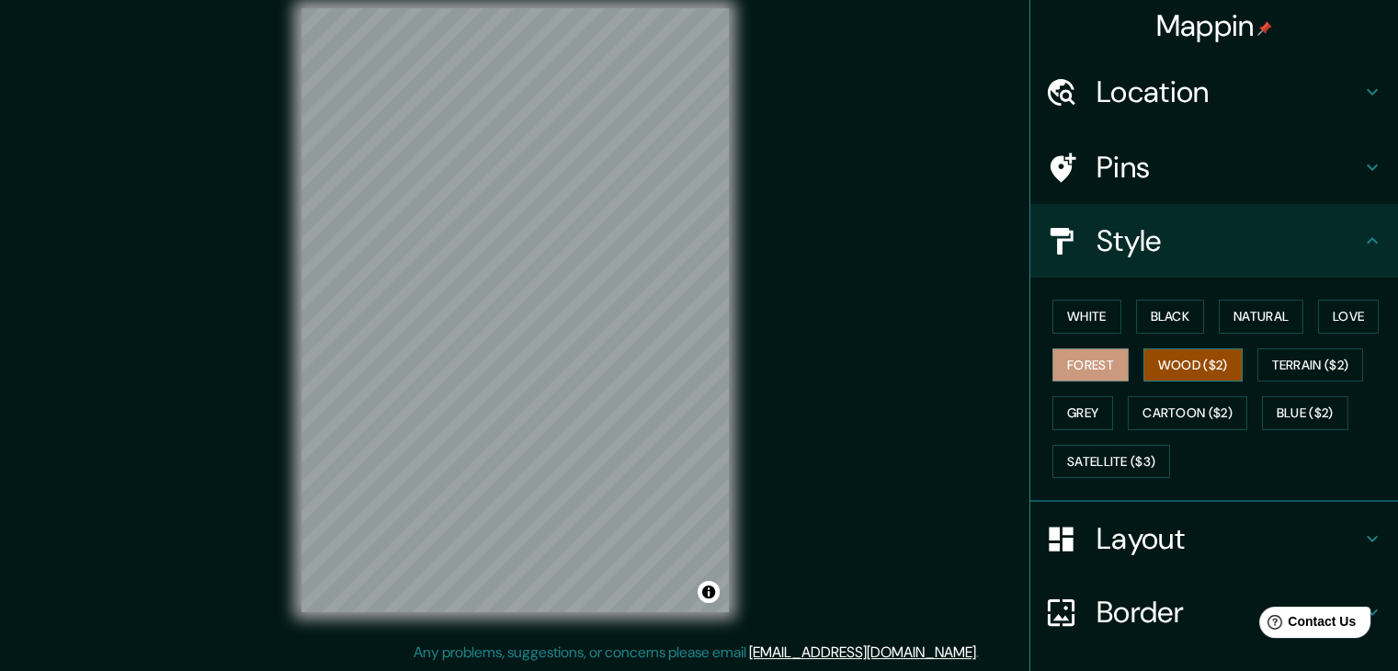
click at [1188, 350] on button "Wood ($2)" at bounding box center [1193, 365] width 99 height 34
click at [1236, 93] on h4 "Location" at bounding box center [1229, 92] width 265 height 37
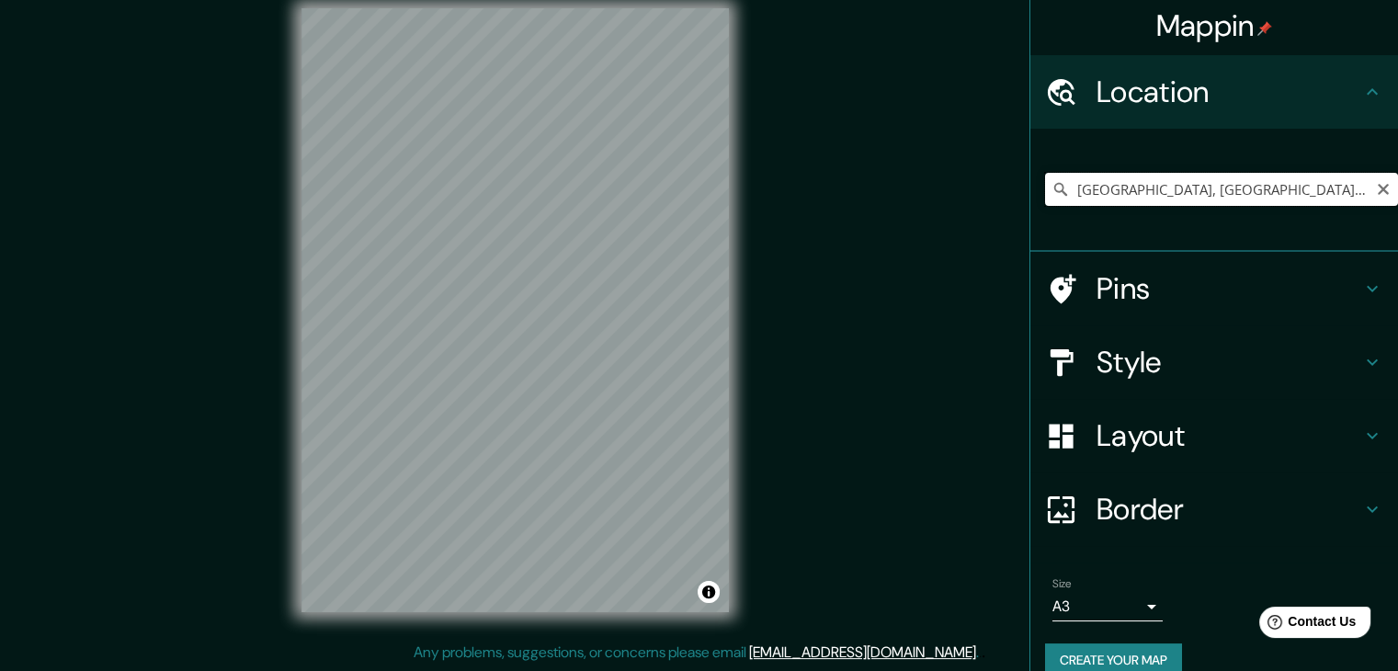
click at [1144, 179] on input "[GEOGRAPHIC_DATA], [GEOGRAPHIC_DATA], [GEOGRAPHIC_DATA]" at bounding box center [1221, 189] width 353 height 33
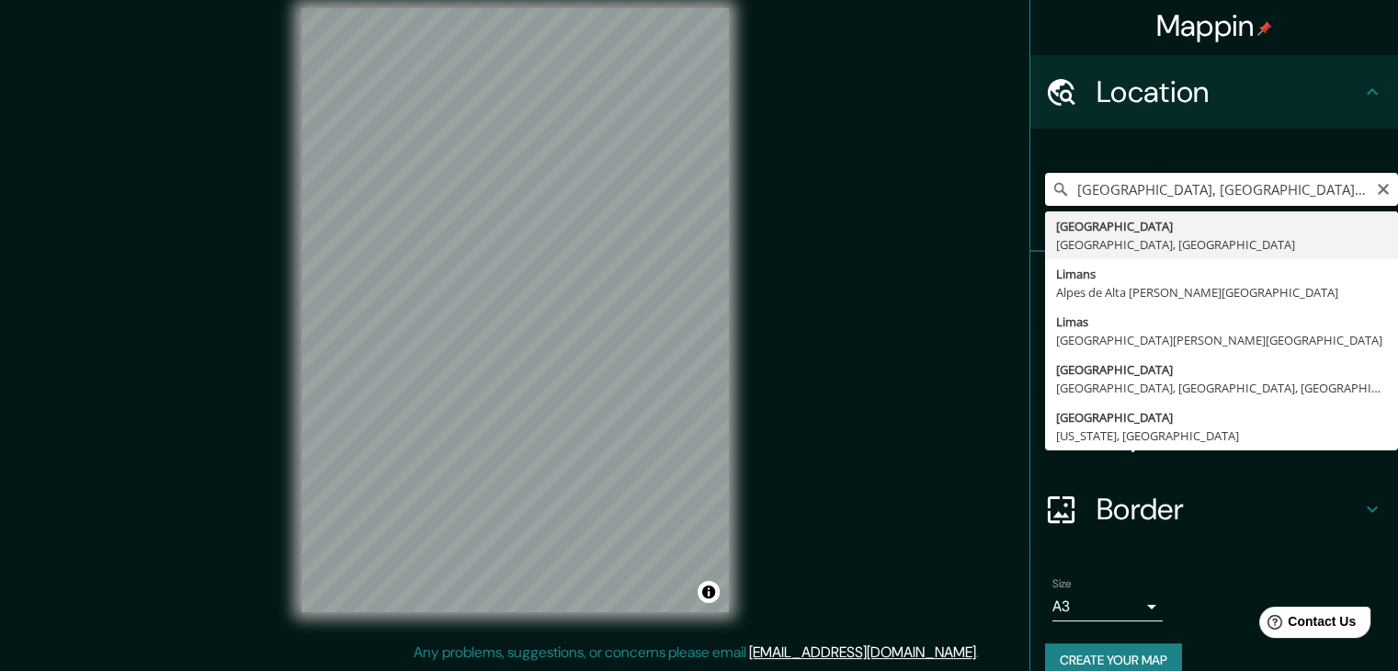
click at [1360, 185] on input "[GEOGRAPHIC_DATA], [GEOGRAPHIC_DATA], [GEOGRAPHIC_DATA]" at bounding box center [1221, 189] width 353 height 33
click at [1376, 189] on icon "Clear" at bounding box center [1383, 189] width 15 height 15
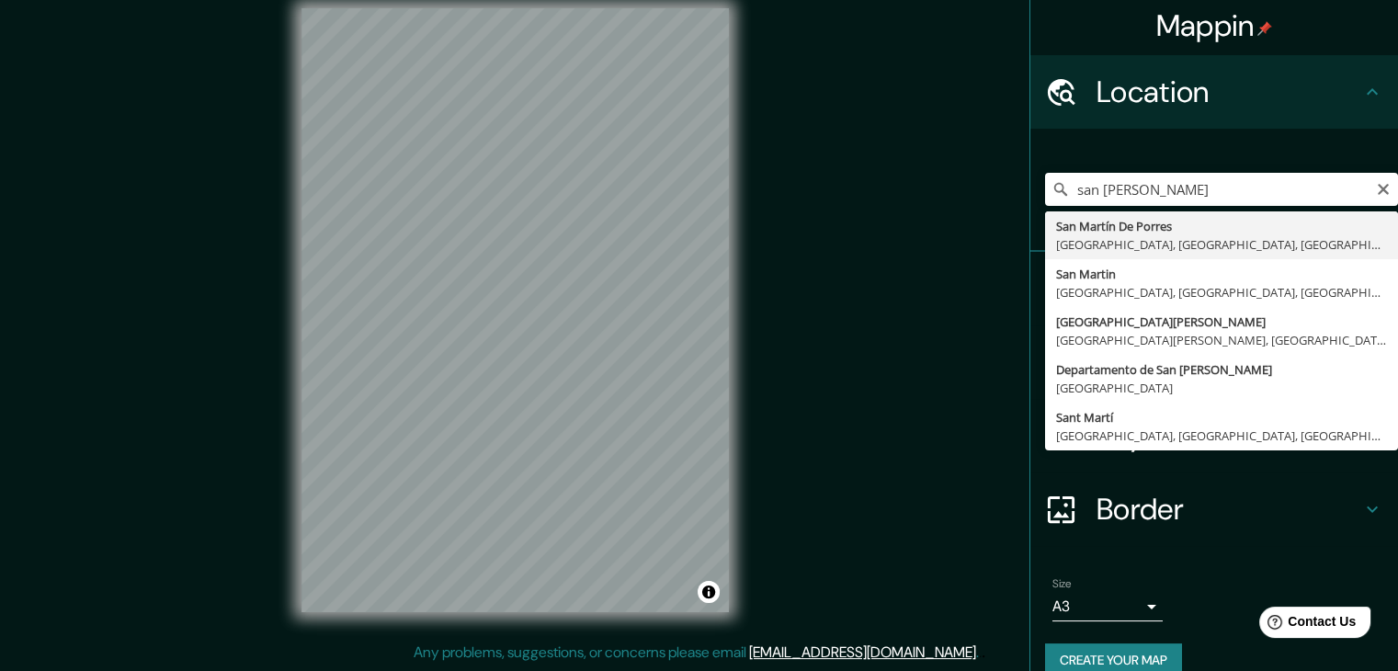
type input "San [PERSON_NAME], [GEOGRAPHIC_DATA], [GEOGRAPHIC_DATA], [GEOGRAPHIC_DATA]"
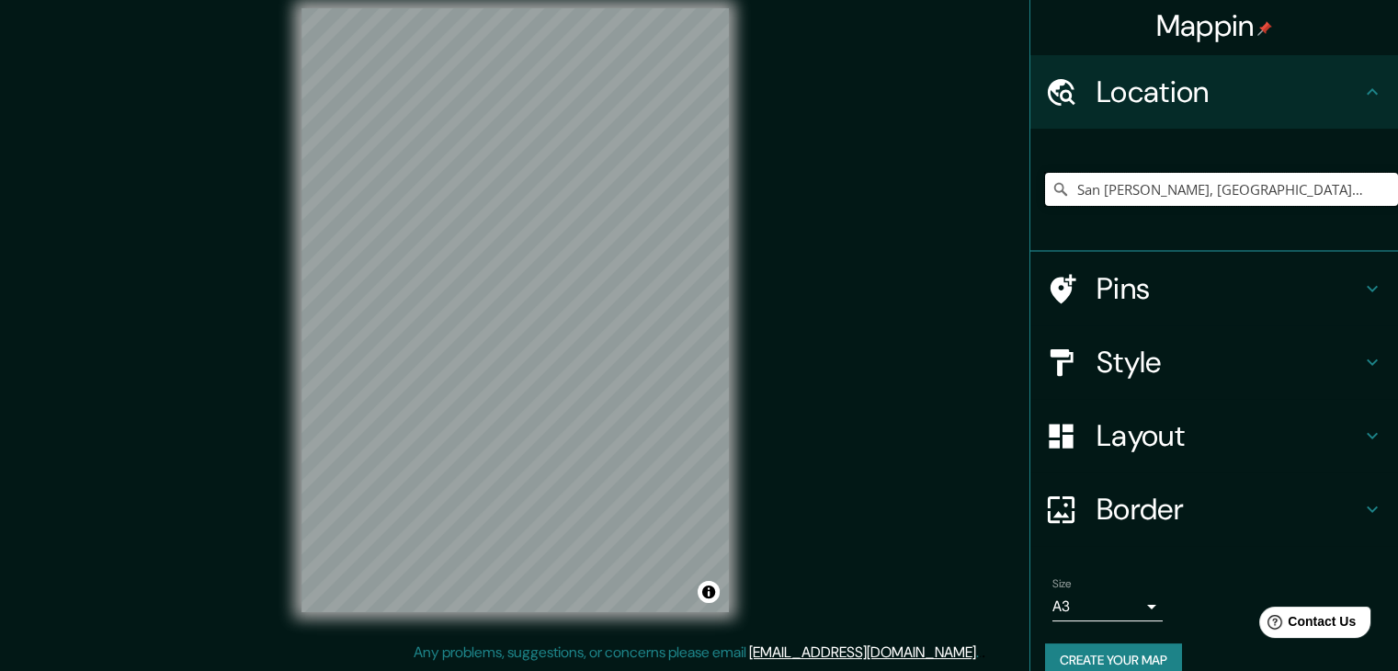
scroll to position [0, 0]
click at [1204, 266] on div "Pins" at bounding box center [1215, 289] width 368 height 74
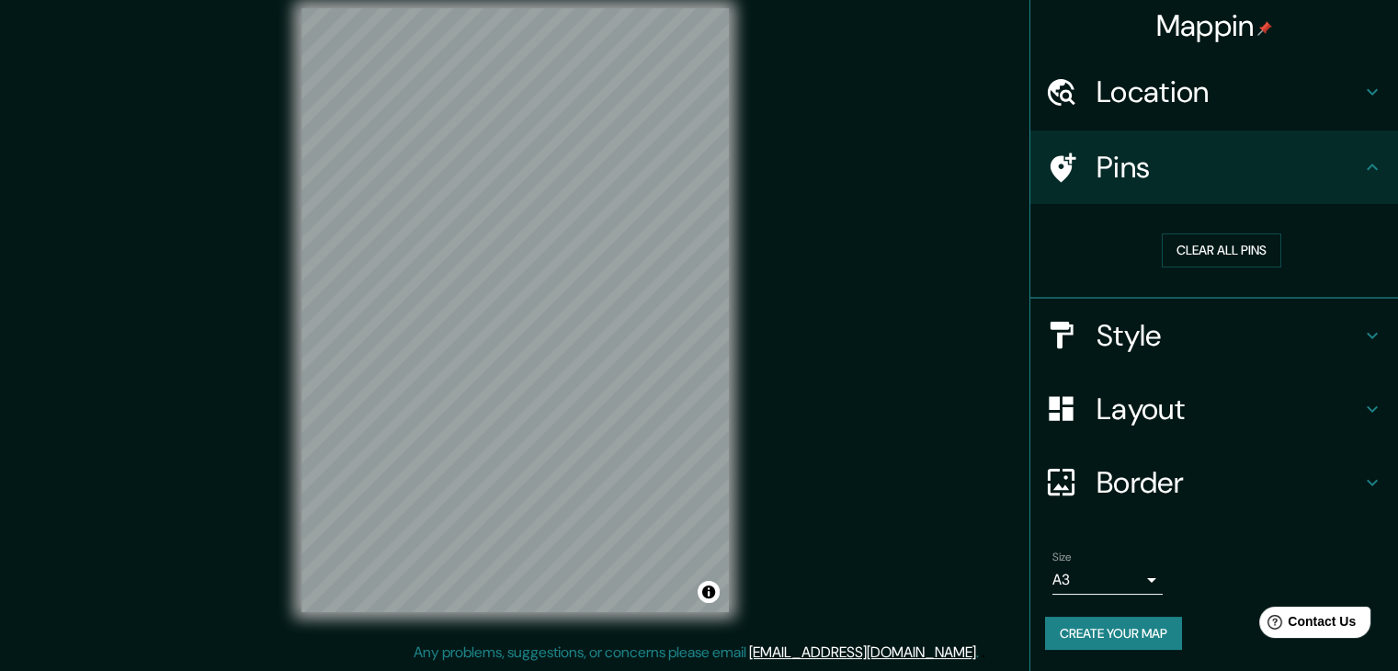
click at [1170, 86] on h4 "Location" at bounding box center [1229, 92] width 265 height 37
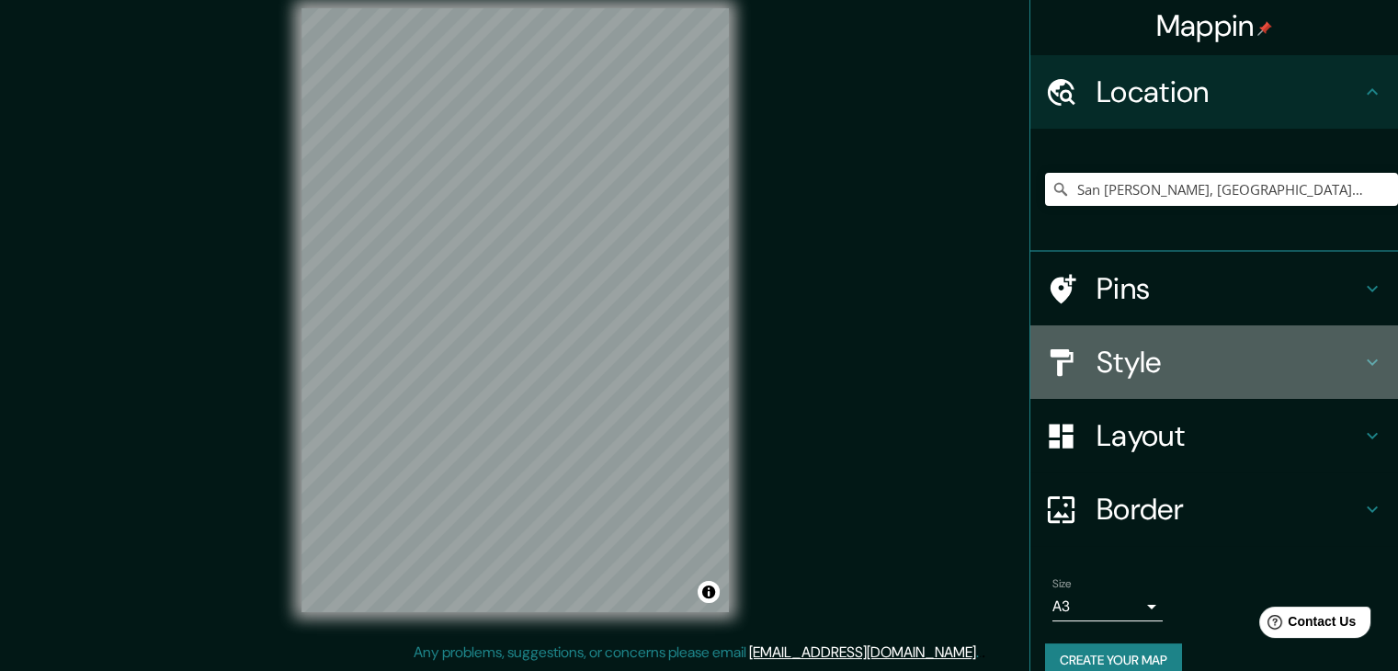
click at [1125, 348] on h4 "Style" at bounding box center [1229, 362] width 265 height 37
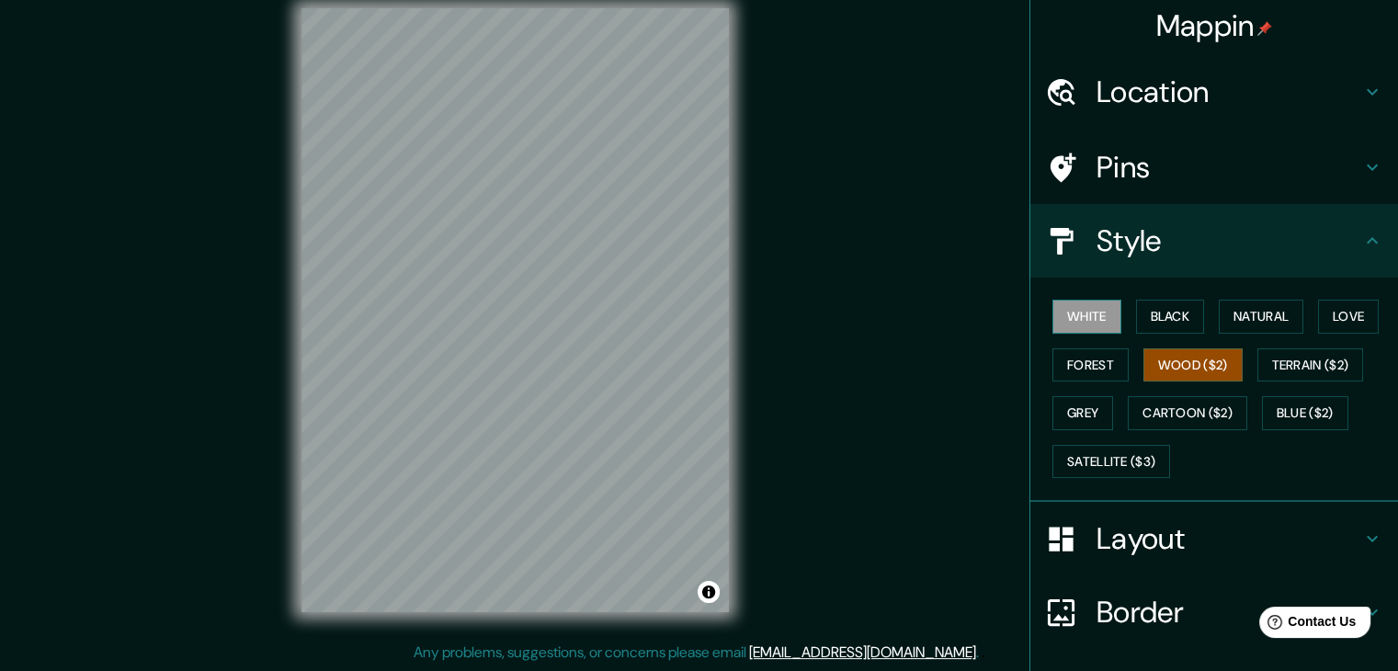
click at [1087, 315] on button "White" at bounding box center [1087, 317] width 69 height 34
click at [1140, 311] on button "Black" at bounding box center [1170, 317] width 69 height 34
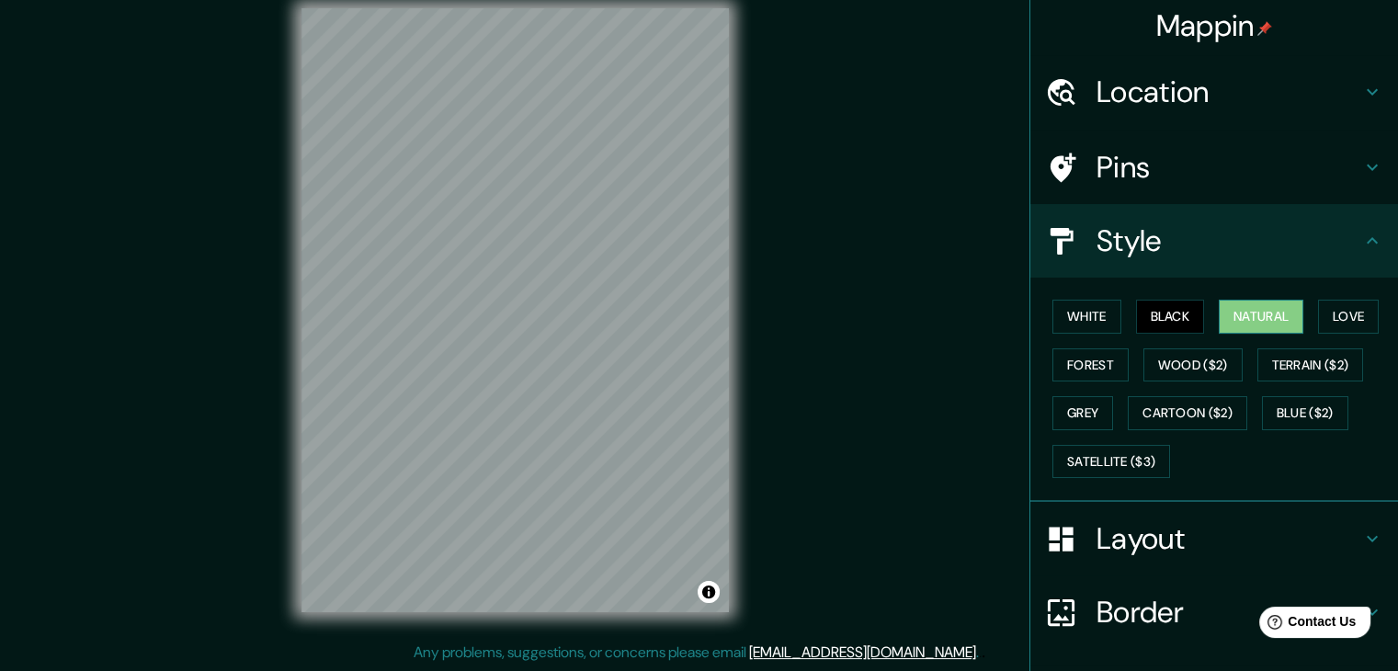
click at [1219, 313] on button "Natural" at bounding box center [1261, 317] width 85 height 34
